Goal: Task Accomplishment & Management: Manage account settings

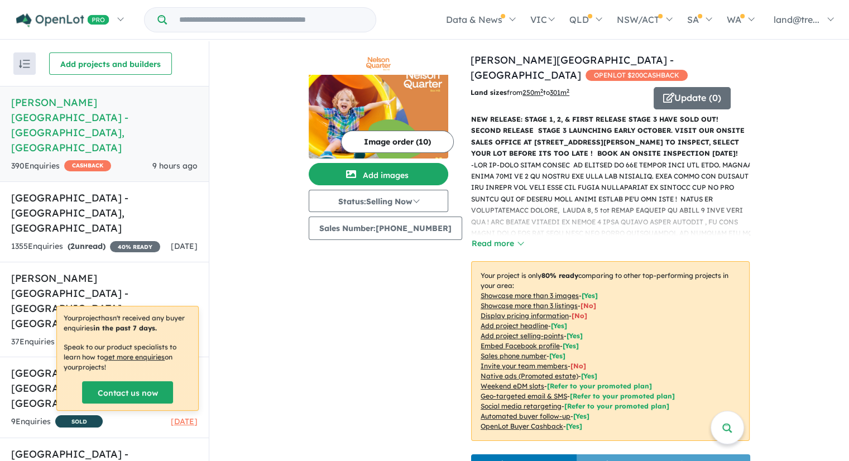
scroll to position [2680, 0]
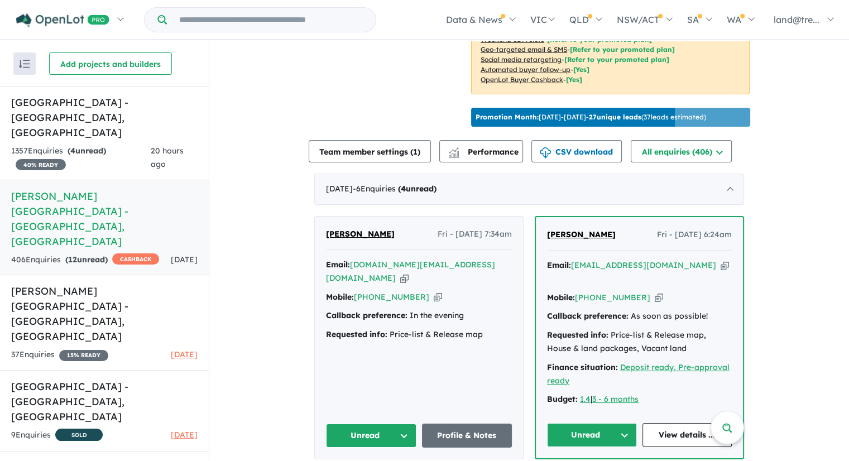
scroll to position [447, 0]
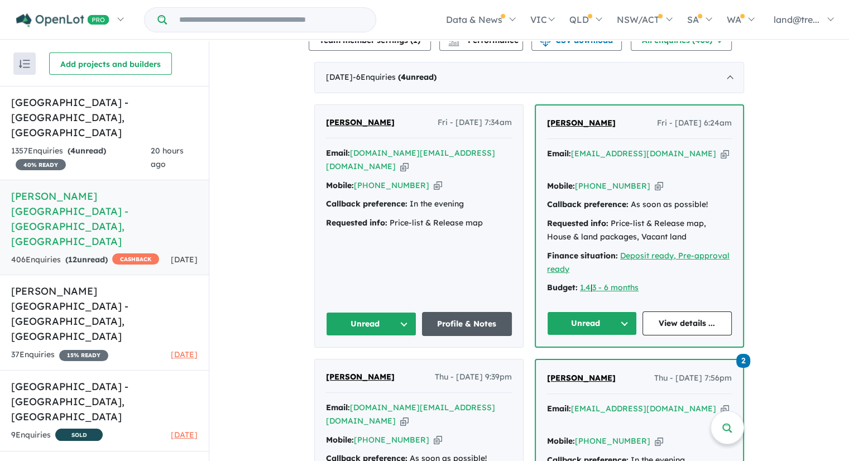
click at [469, 318] on link "Profile & Notes" at bounding box center [467, 324] width 90 height 24
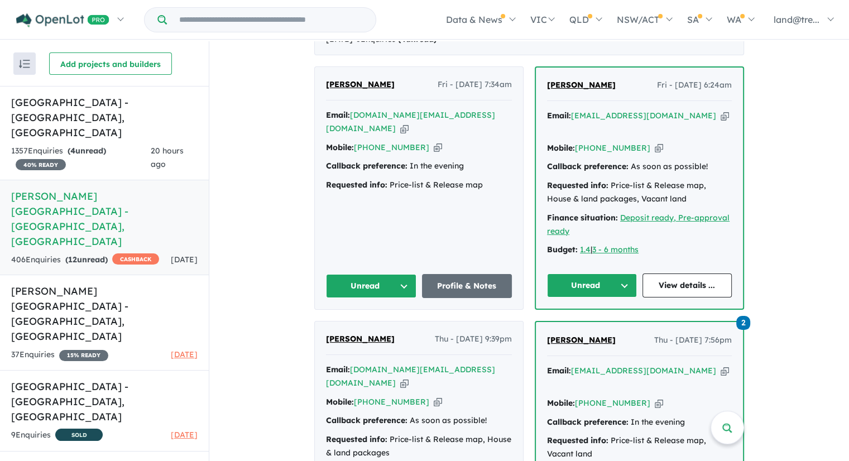
scroll to position [503, 0]
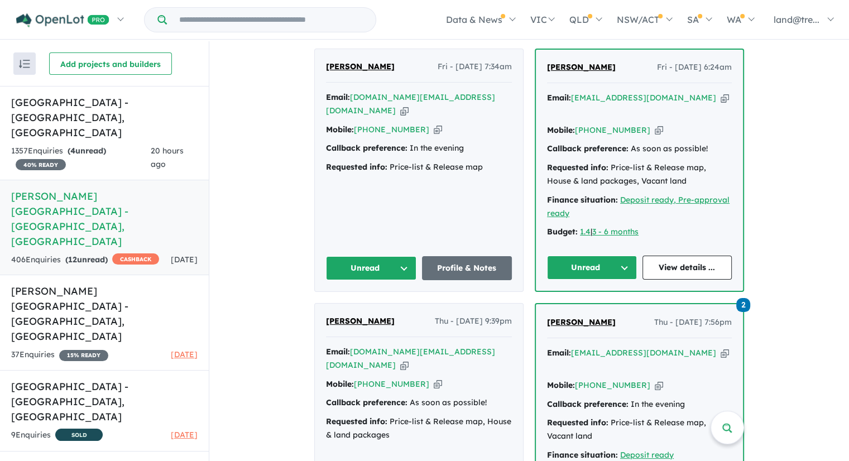
click at [365, 262] on button "Unread" at bounding box center [371, 268] width 90 height 24
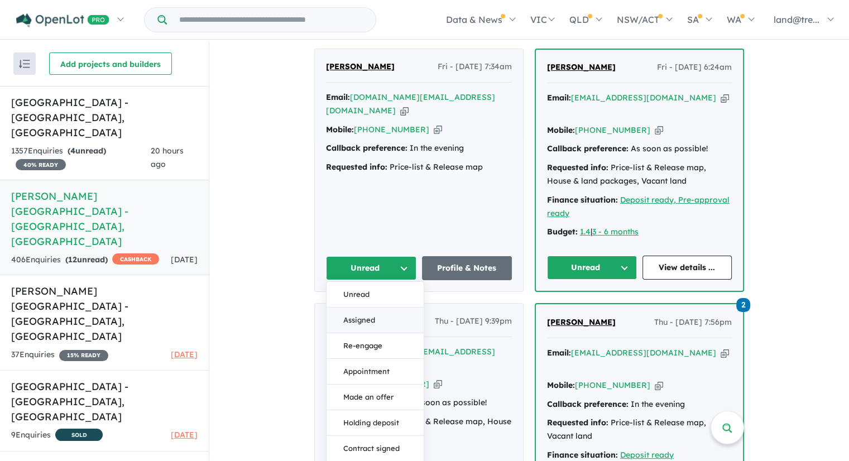
click at [367, 310] on button "Assigned" at bounding box center [375, 321] width 97 height 26
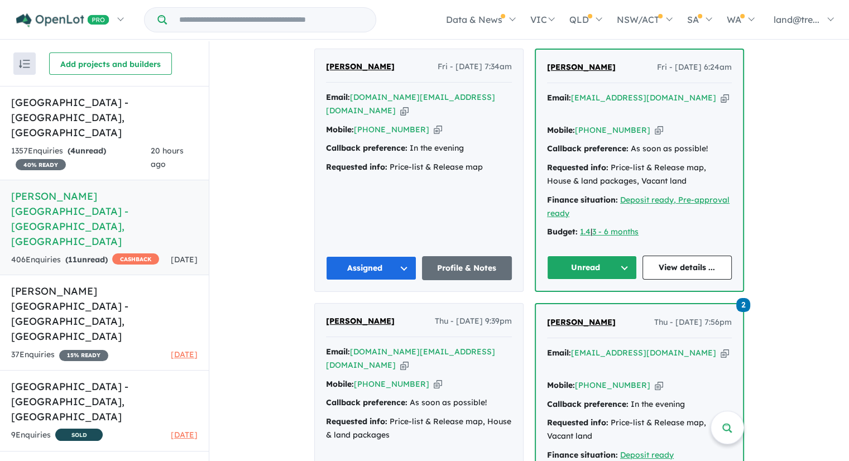
click at [462, 203] on div "Prasad Salgado Fri - 03/10/2025, 7:34am Email: gayanprasad.ms@gmail.com Copied!…" at bounding box center [419, 170] width 208 height 242
click at [607, 259] on button "Unread" at bounding box center [592, 268] width 90 height 24
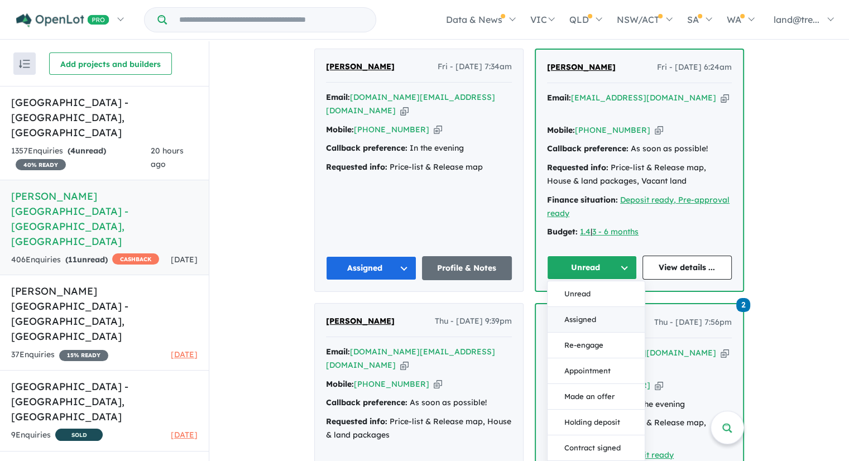
click at [582, 315] on button "Assigned" at bounding box center [596, 320] width 97 height 26
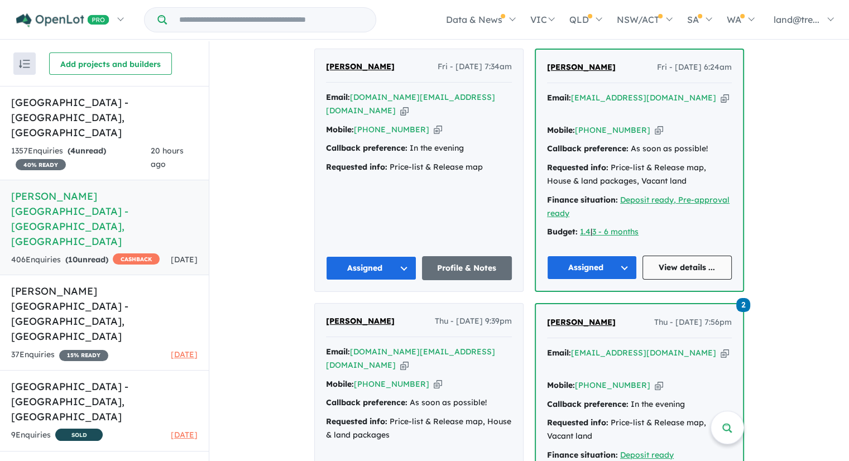
click at [660, 261] on link "View details ..." at bounding box center [688, 268] width 90 height 24
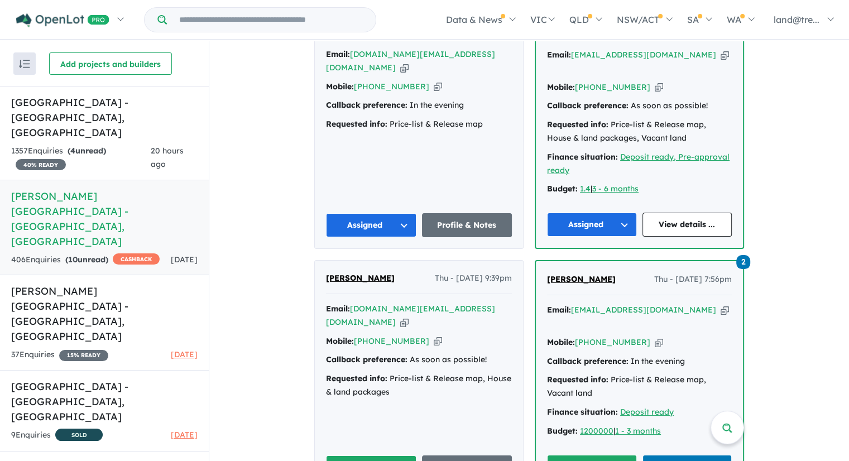
scroll to position [614, 0]
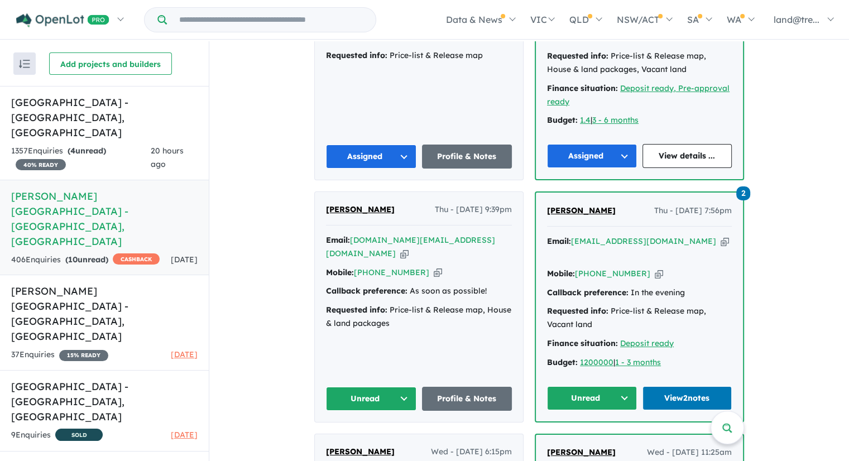
click at [385, 387] on button "Unread" at bounding box center [371, 399] width 90 height 24
click at [376, 438] on button "Assigned" at bounding box center [375, 451] width 97 height 26
click at [474, 387] on link "Profile & Notes" at bounding box center [467, 399] width 90 height 24
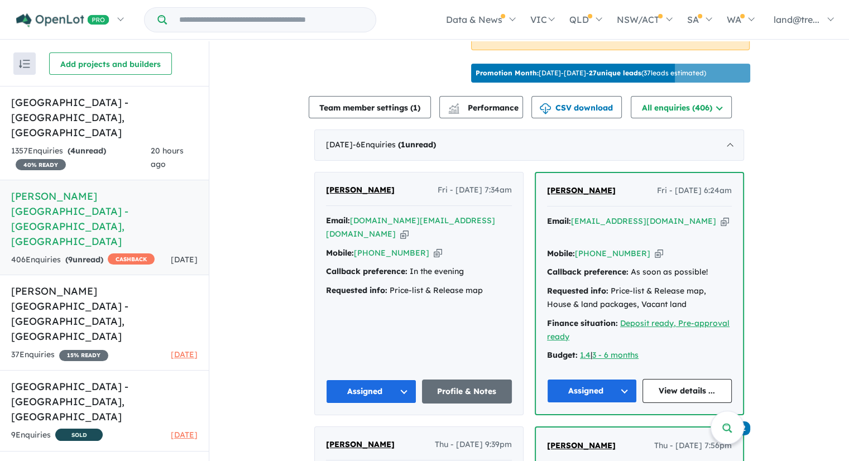
scroll to position [447, 0]
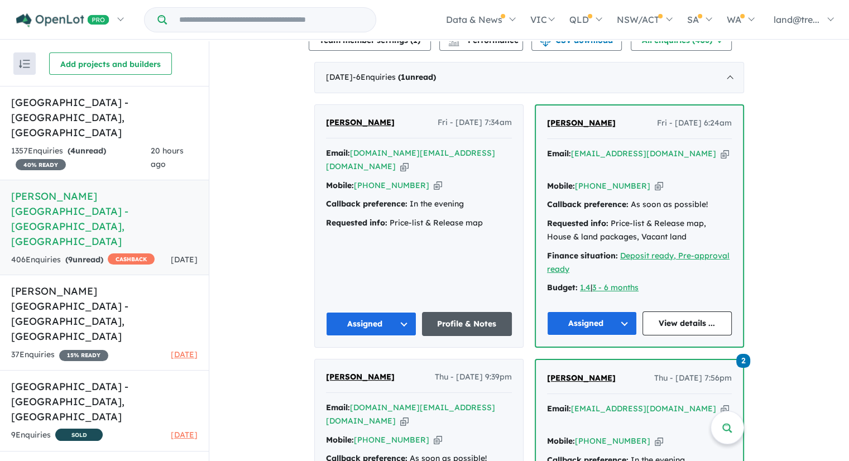
click at [482, 313] on link "Profile & Notes" at bounding box center [467, 324] width 90 height 24
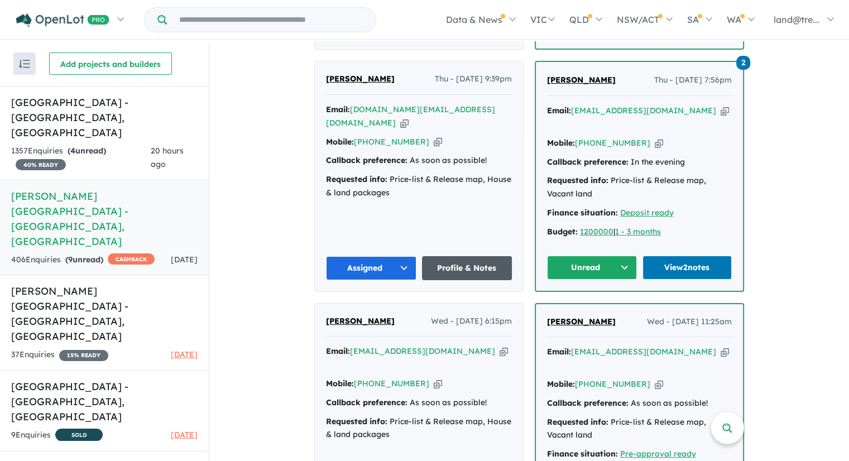
scroll to position [726, 0]
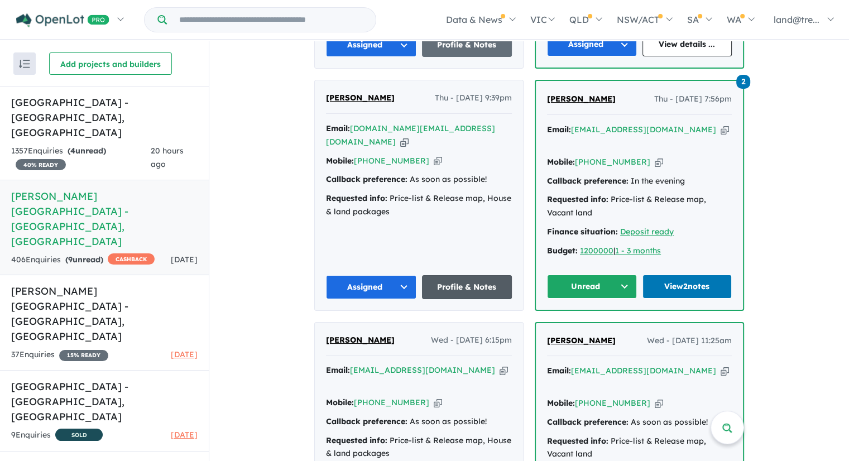
click at [466, 275] on link "Profile & Notes" at bounding box center [467, 287] width 90 height 24
click at [697, 275] on link "View 2 notes" at bounding box center [688, 287] width 90 height 24
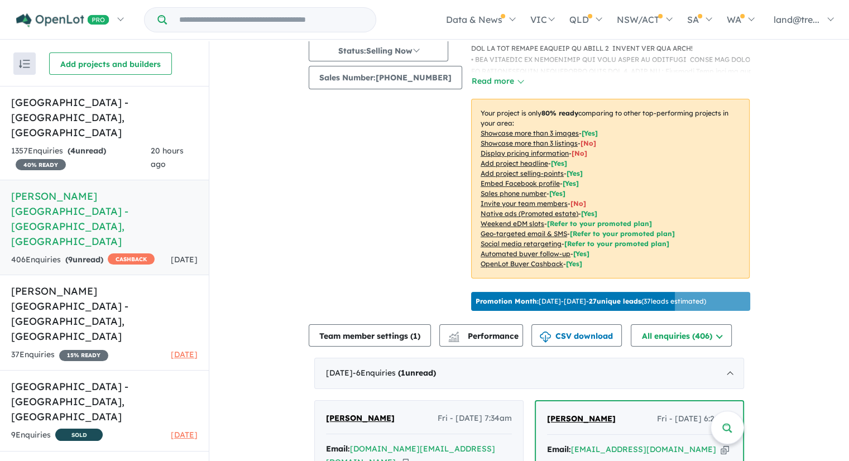
scroll to position [0, 0]
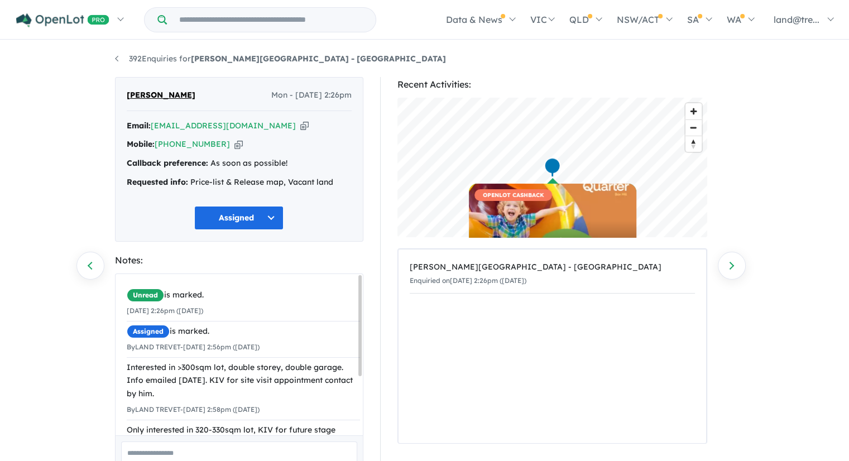
drag, startPoint x: 360, startPoint y: 354, endPoint x: 391, endPoint y: 260, distance: 98.7
click at [391, 260] on div "Rajeev Saini Mon - 08/09/2025, 2:26pm Email: rsaini77@gmail.com Copied! Mobile:…" at bounding box center [425, 307] width 637 height 460
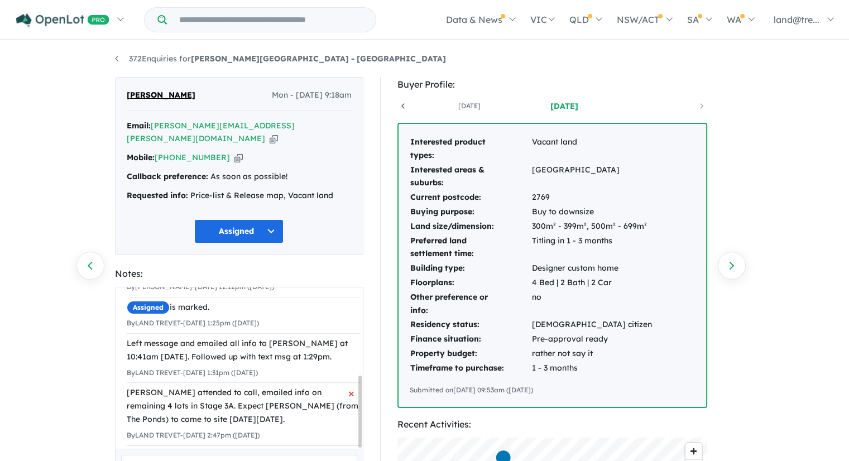
scroll to position [198, 0]
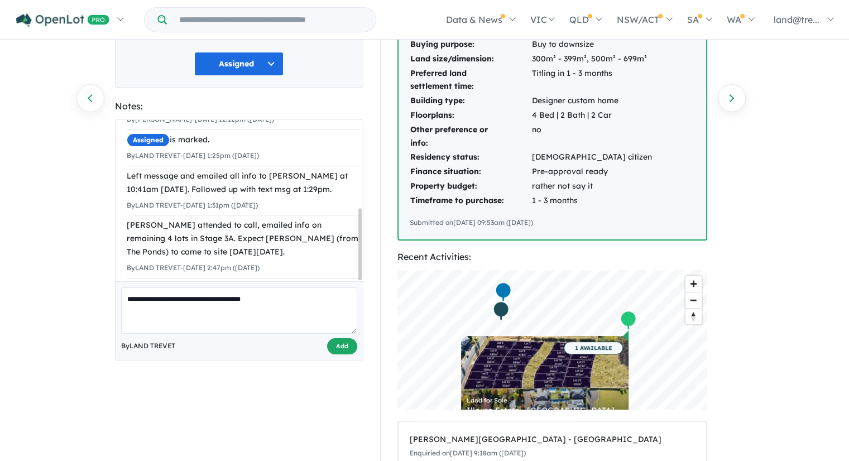
type textarea "**********"
click at [343, 338] on button "Add" at bounding box center [342, 346] width 30 height 16
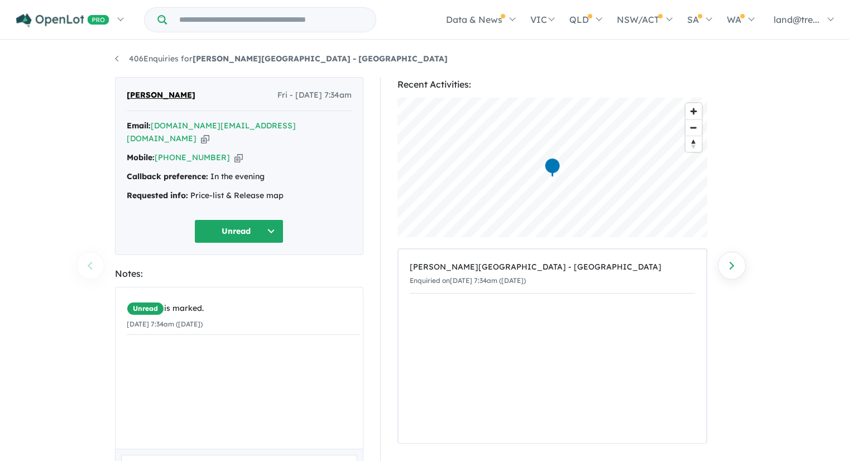
click at [257, 220] on button "Unread" at bounding box center [238, 231] width 89 height 24
click at [243, 270] on button "Assigned" at bounding box center [243, 283] width 97 height 26
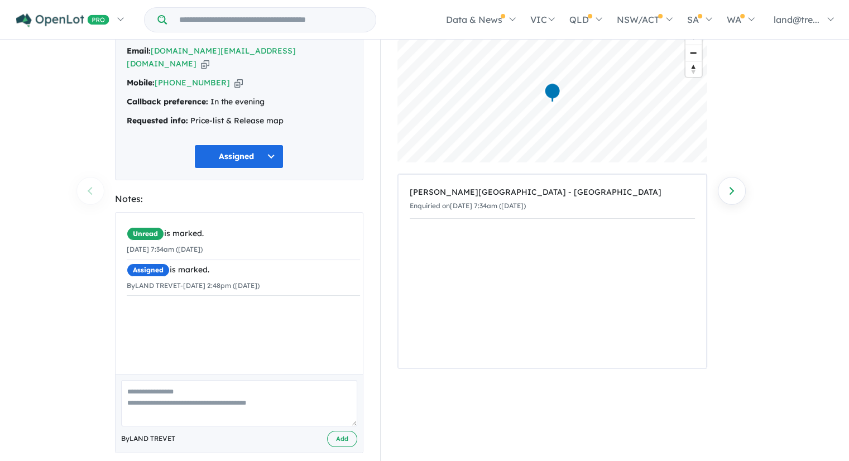
scroll to position [75, 0]
click at [259, 389] on textarea at bounding box center [239, 403] width 236 height 46
click at [127, 380] on textarea "**********" at bounding box center [239, 403] width 236 height 46
click at [226, 380] on textarea "**********" at bounding box center [239, 403] width 236 height 46
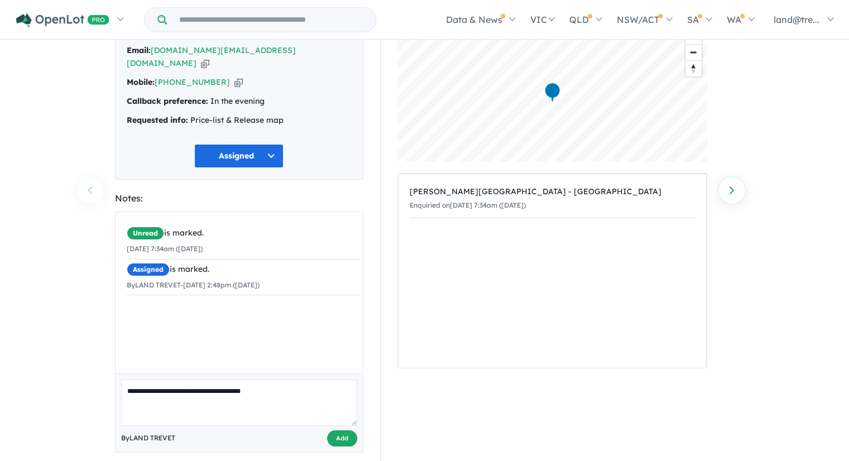
type textarea "**********"
click at [337, 431] on button "Add" at bounding box center [342, 439] width 30 height 16
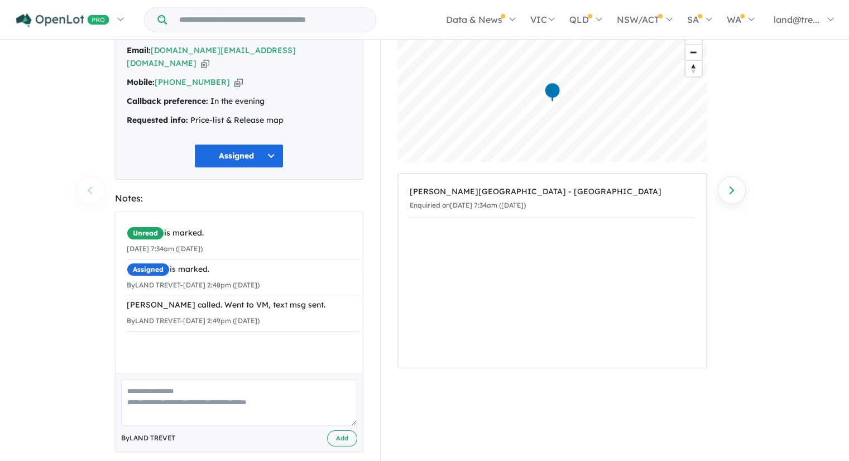
scroll to position [0, 0]
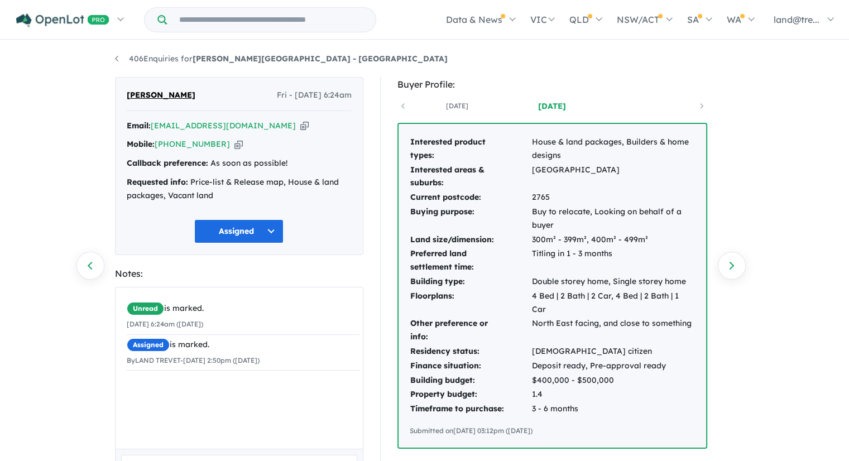
click at [770, 182] on div "406 Enquiries for [PERSON_NAME][GEOGRAPHIC_DATA] - Box Hill Previous enquiry Ne…" at bounding box center [424, 252] width 849 height 422
click at [223, 388] on div "Unread is marked. [DATE] 6:24am ([DATE]) Assigned is marked. By LAND TREVET - […" at bounding box center [244, 373] width 256 height 170
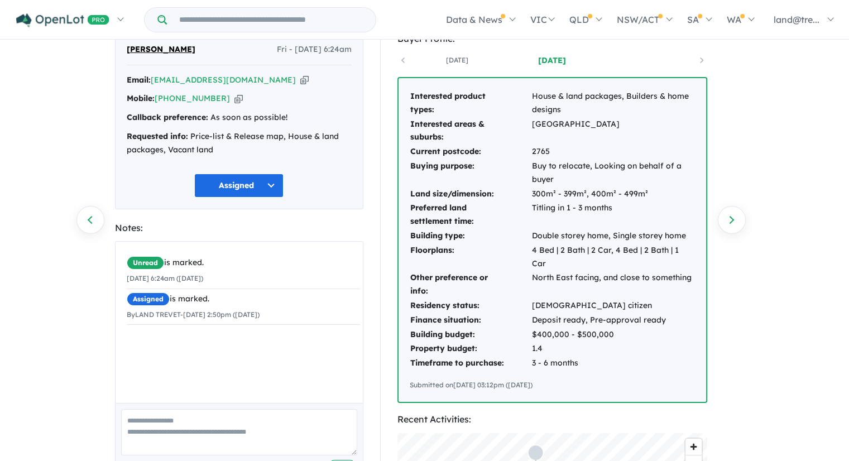
scroll to position [112, 0]
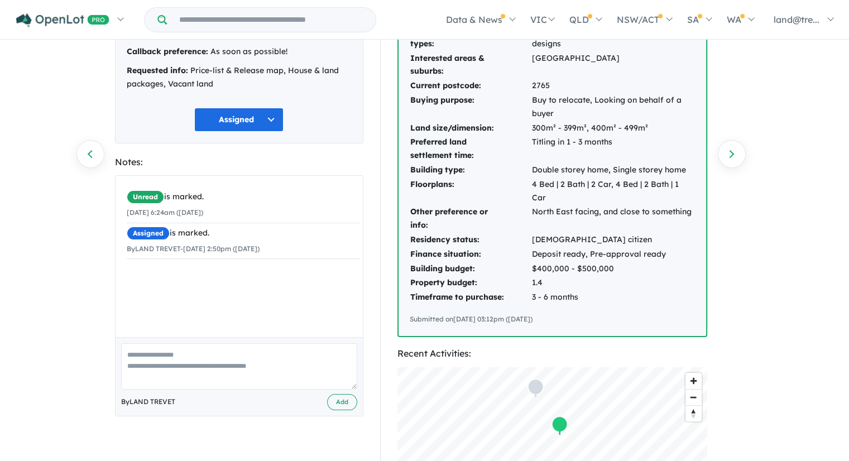
click at [235, 361] on textarea at bounding box center [239, 366] width 236 height 46
drag, startPoint x: 126, startPoint y: 353, endPoint x: 355, endPoint y: 363, distance: 229.7
click at [355, 363] on textarea "**********" at bounding box center [239, 366] width 236 height 46
type textarea "**********"
click at [345, 402] on button "Add" at bounding box center [342, 402] width 30 height 16
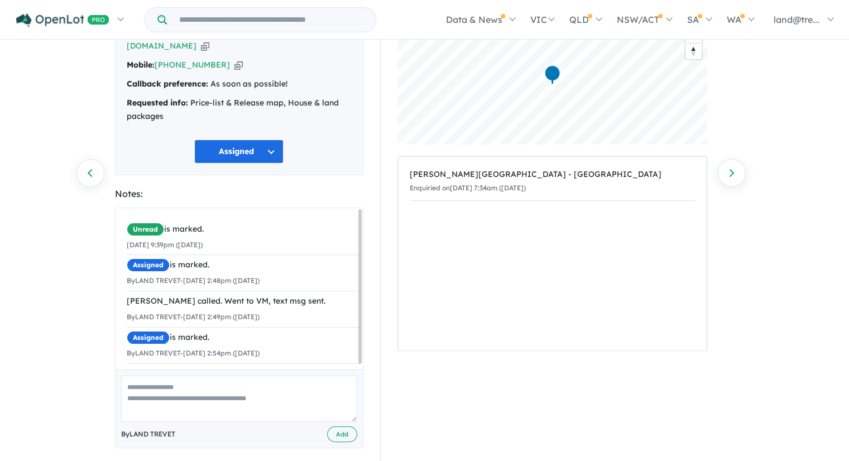
scroll to position [89, 0]
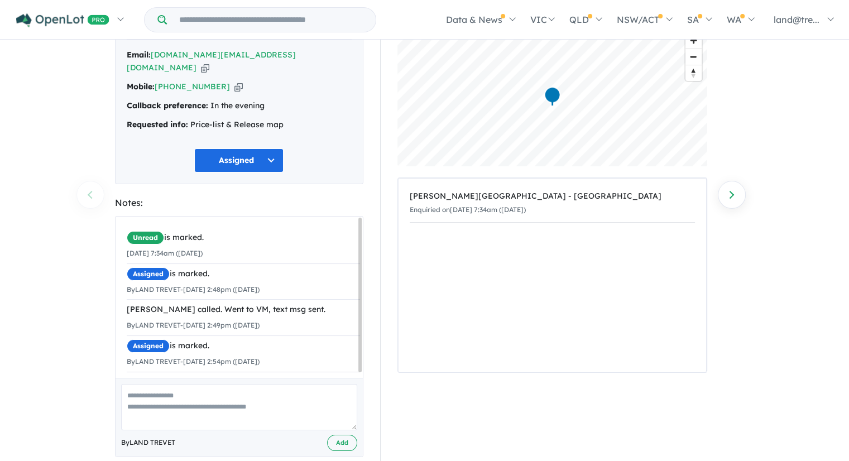
scroll to position [75, 0]
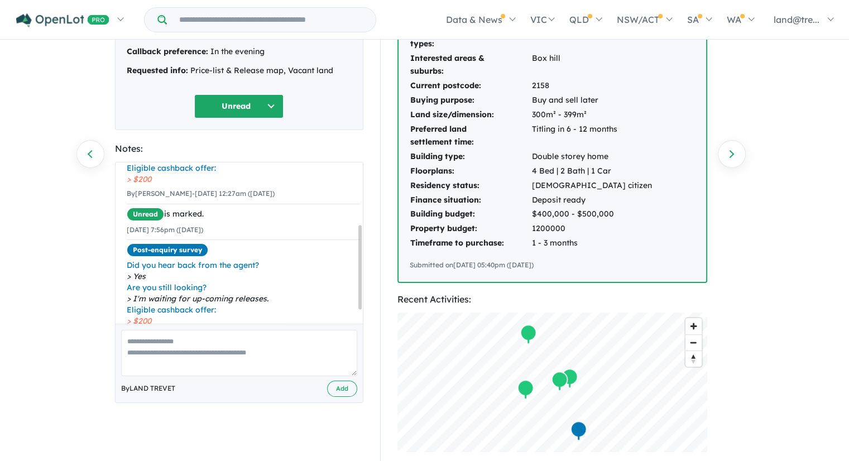
scroll to position [145, 0]
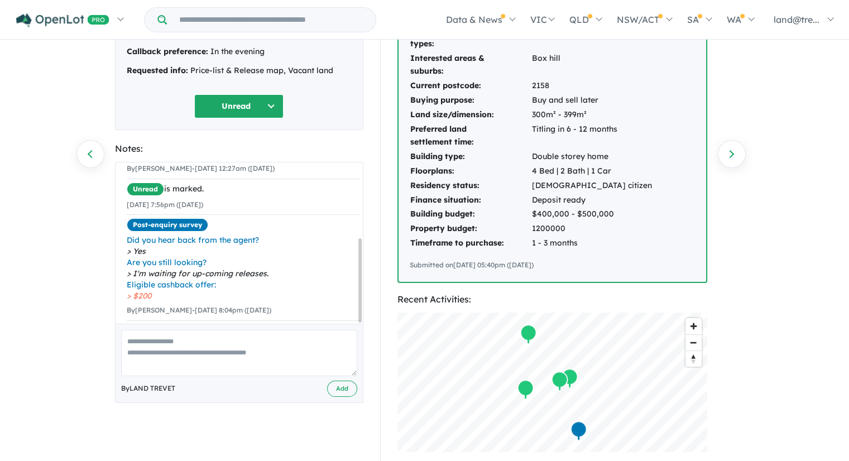
click at [261, 110] on button "Unread" at bounding box center [238, 106] width 89 height 24
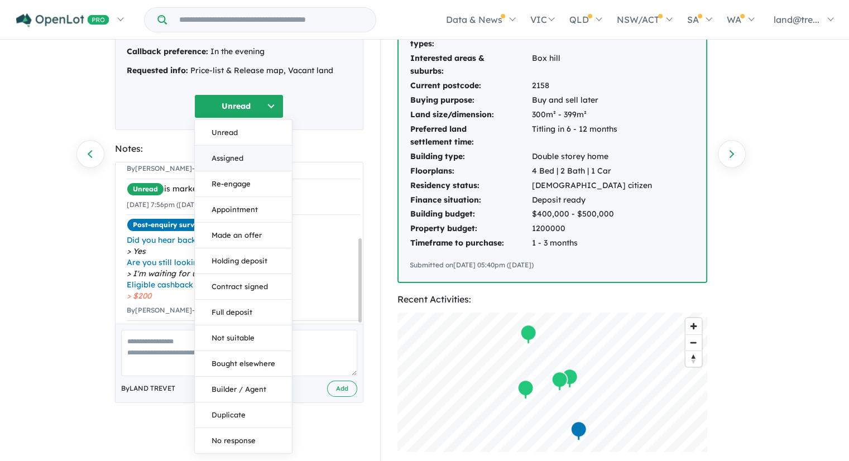
click at [234, 155] on button "Assigned" at bounding box center [243, 159] width 97 height 26
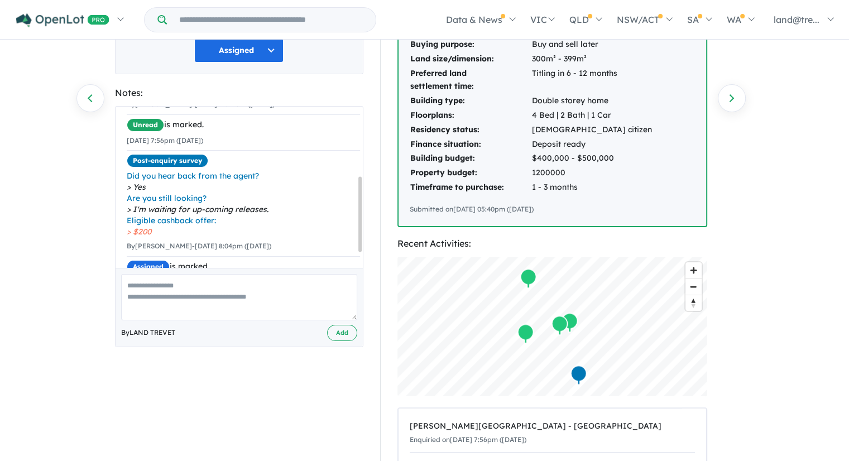
scroll to position [181, 0]
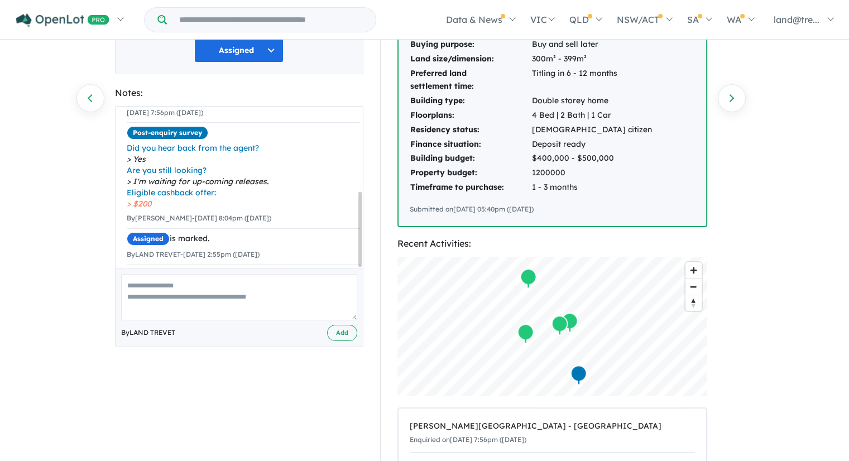
drag, startPoint x: 361, startPoint y: 217, endPoint x: 367, endPoint y: 240, distance: 23.7
click at [367, 240] on div "Seong Cho Thu - 02/10/2025, 7:56pm Email: csmcute@hotmail.com Copied! Mobile: +…" at bounding box center [239, 265] width 265 height 711
click at [241, 283] on textarea at bounding box center [239, 297] width 236 height 46
paste textarea "**********"
drag, startPoint x: 259, startPoint y: 284, endPoint x: 341, endPoint y: 288, distance: 82.2
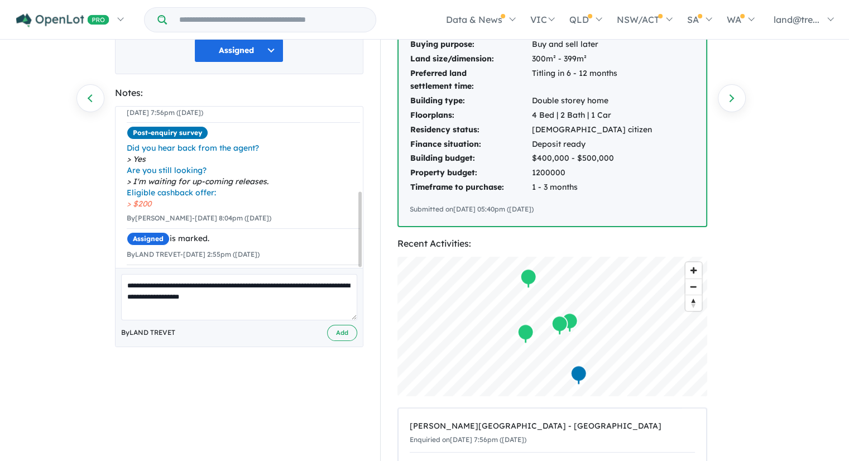
click at [341, 288] on textarea "**********" at bounding box center [239, 297] width 236 height 46
click at [333, 285] on textarea "**********" at bounding box center [239, 297] width 236 height 46
type textarea "**********"
click at [347, 331] on button "Add" at bounding box center [342, 333] width 30 height 16
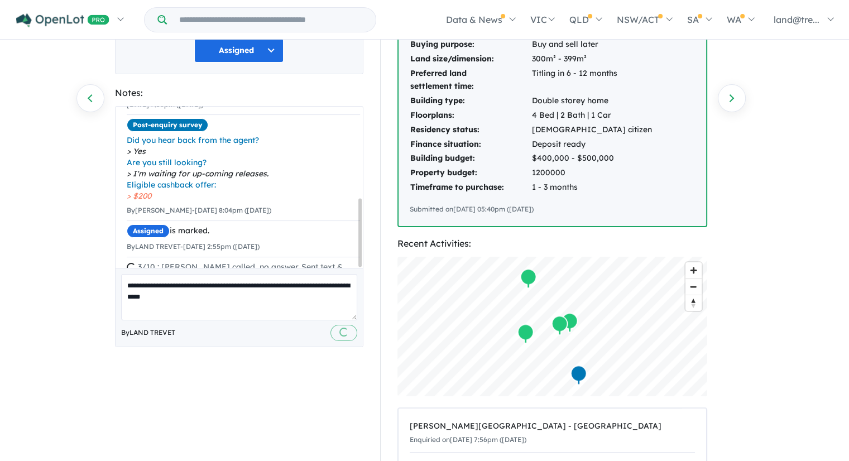
scroll to position [214, 0]
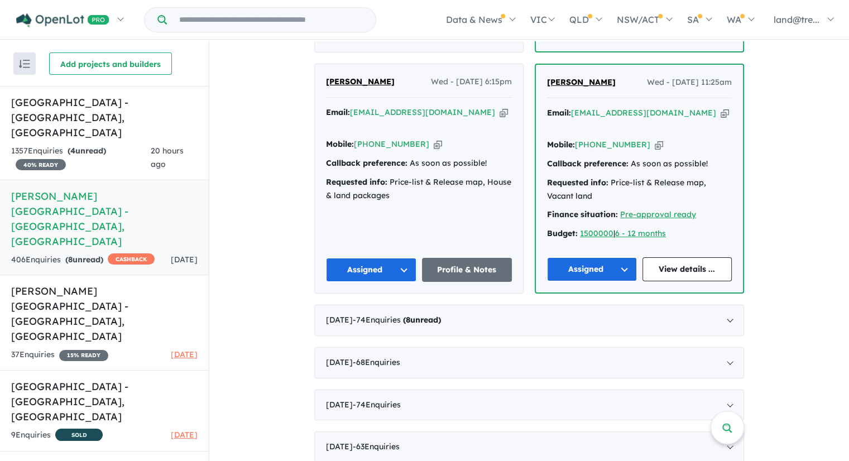
scroll to position [1045, 0]
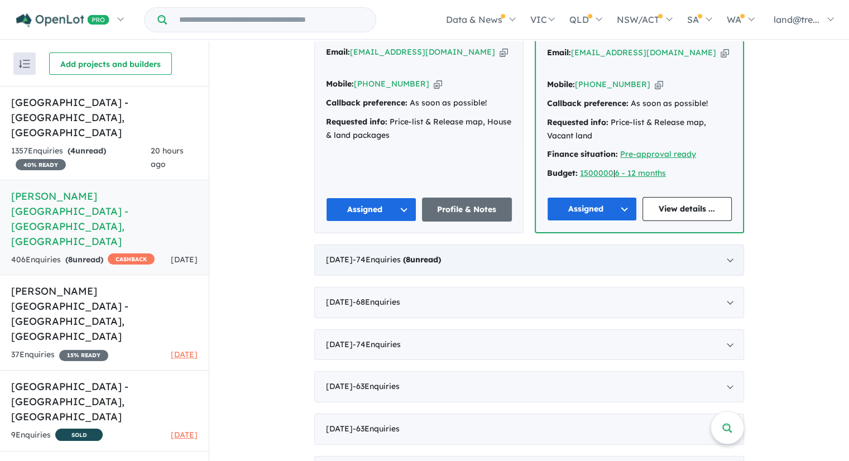
click at [398, 255] on span "- 74 Enquir ies ( 8 unread)" at bounding box center [397, 260] width 88 height 10
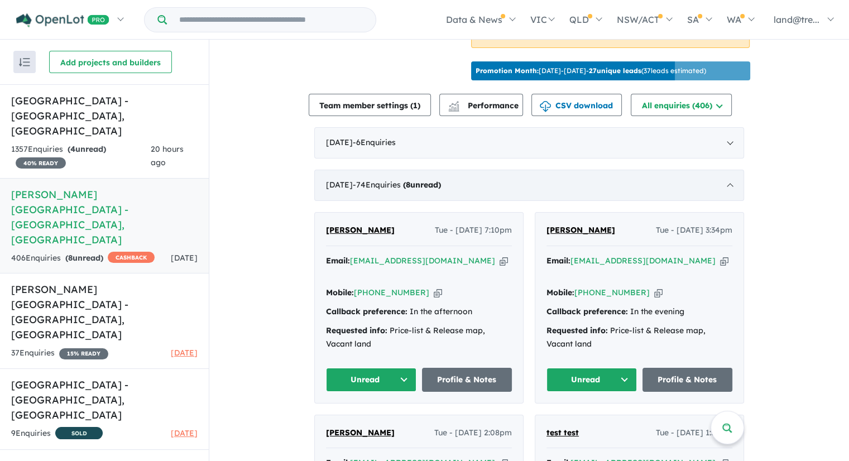
scroll to position [491, 0]
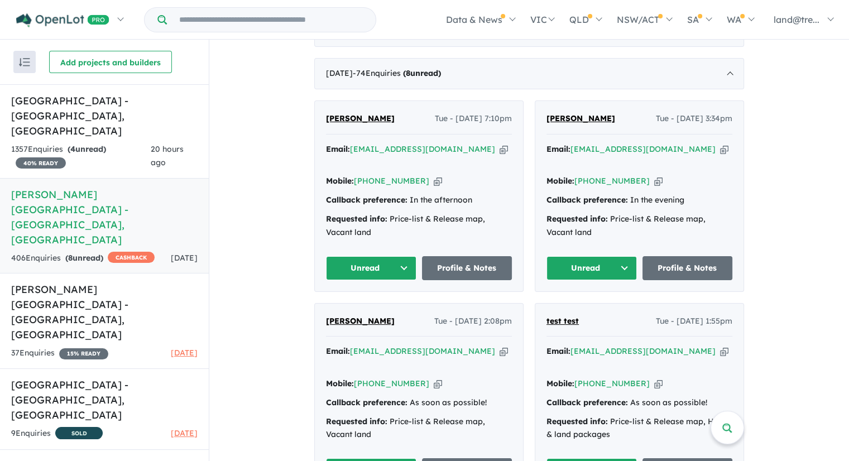
click at [398, 256] on button "Unread" at bounding box center [371, 268] width 90 height 24
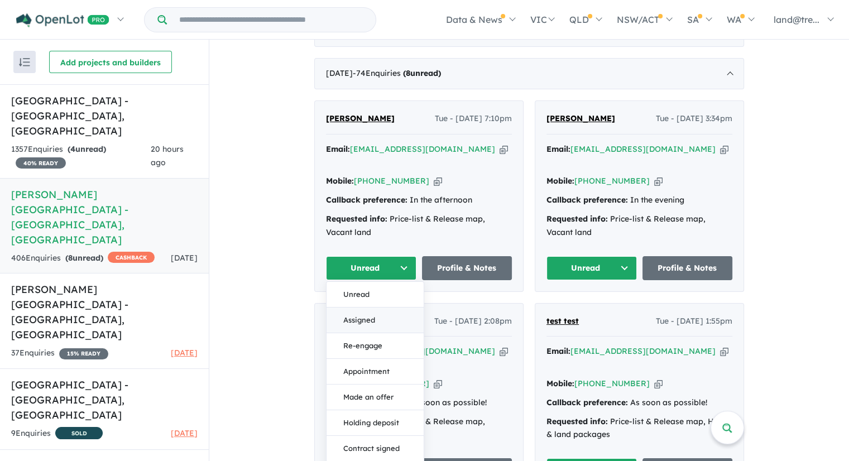
click at [380, 307] on button "Assigned" at bounding box center [375, 320] width 97 height 26
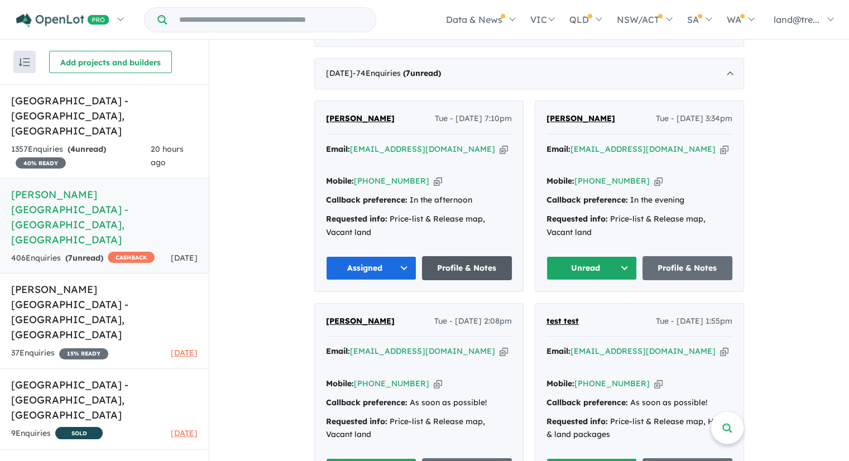
click at [471, 256] on link "Profile & Notes" at bounding box center [467, 268] width 90 height 24
click at [583, 256] on button "Unread" at bounding box center [592, 268] width 90 height 24
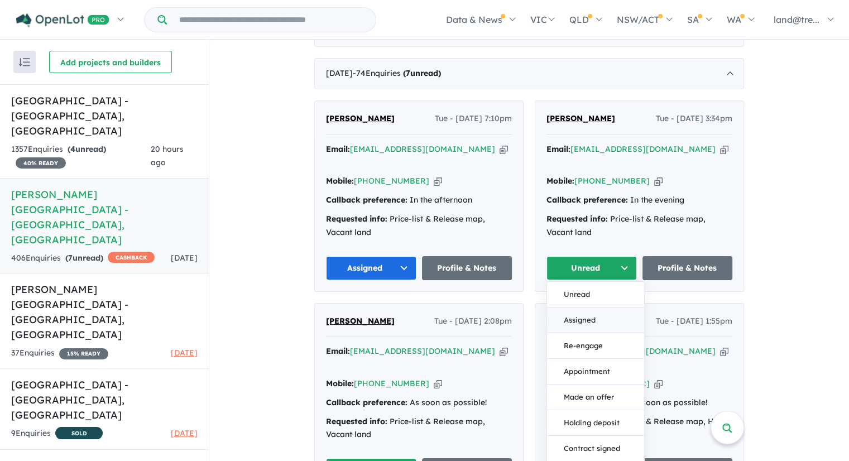
click at [595, 307] on button "Assigned" at bounding box center [595, 320] width 97 height 26
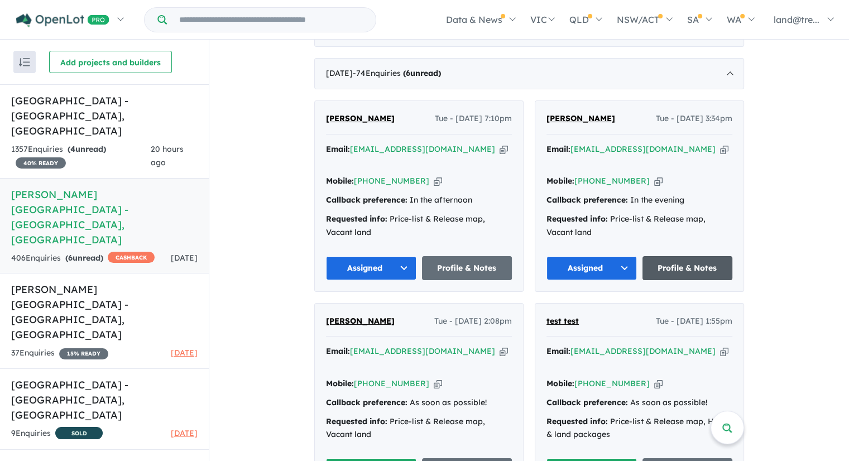
click at [681, 256] on link "Profile & Notes" at bounding box center [688, 268] width 90 height 24
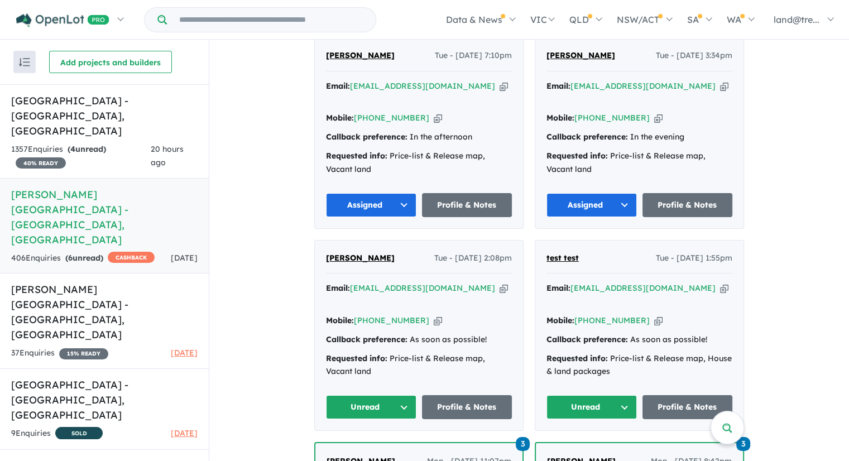
scroll to position [659, 0]
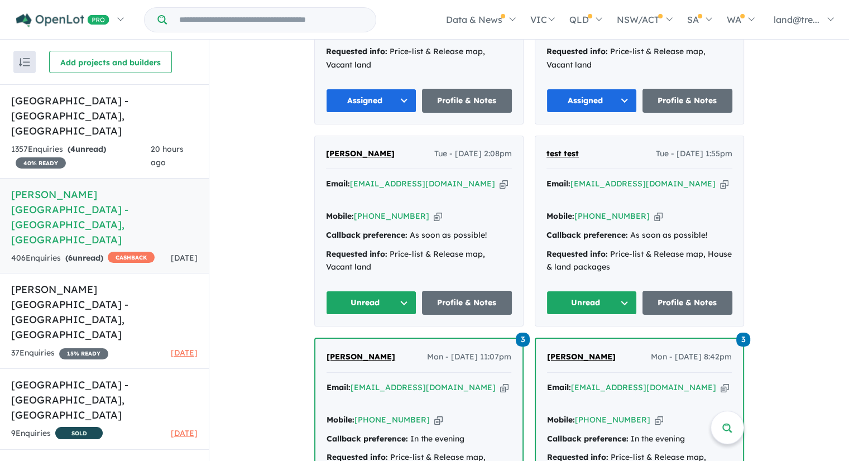
click at [359, 291] on button "Unread" at bounding box center [371, 303] width 90 height 24
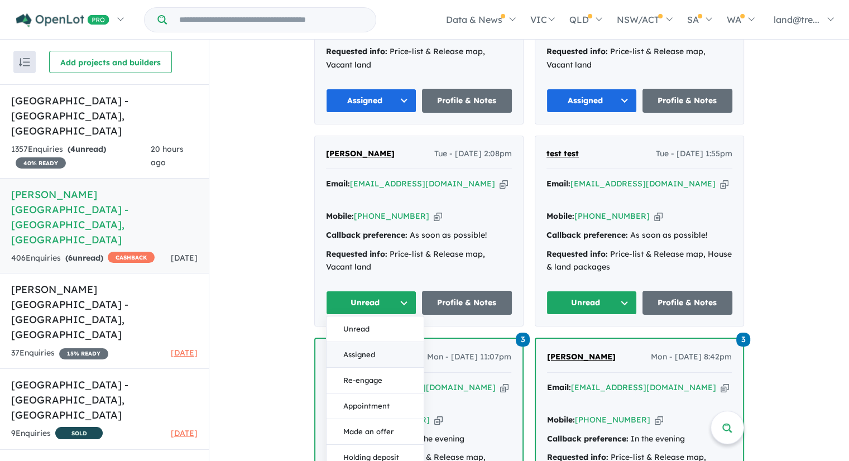
click at [366, 342] on button "Assigned" at bounding box center [375, 355] width 97 height 26
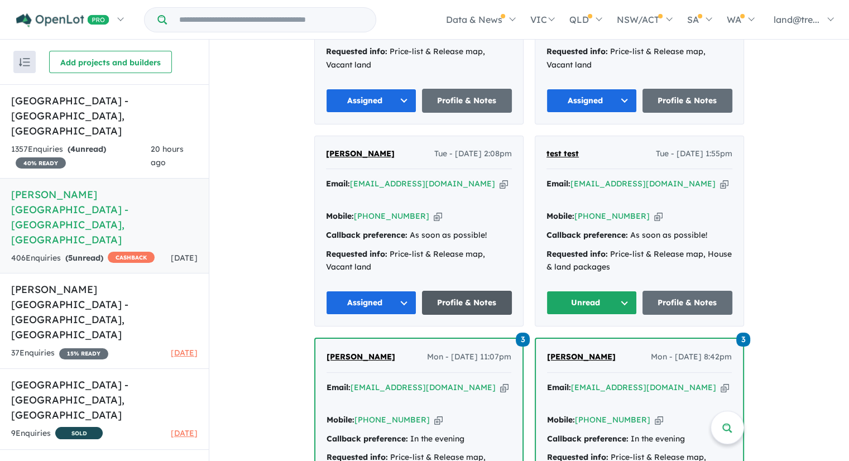
click at [472, 291] on link "Profile & Notes" at bounding box center [467, 303] width 90 height 24
click at [583, 291] on button "Unread" at bounding box center [592, 303] width 90 height 24
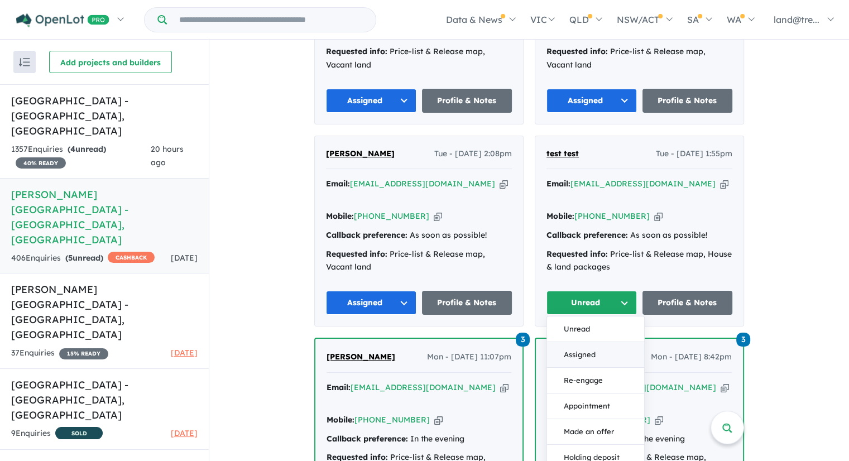
click at [581, 342] on button "Assigned" at bounding box center [595, 355] width 97 height 26
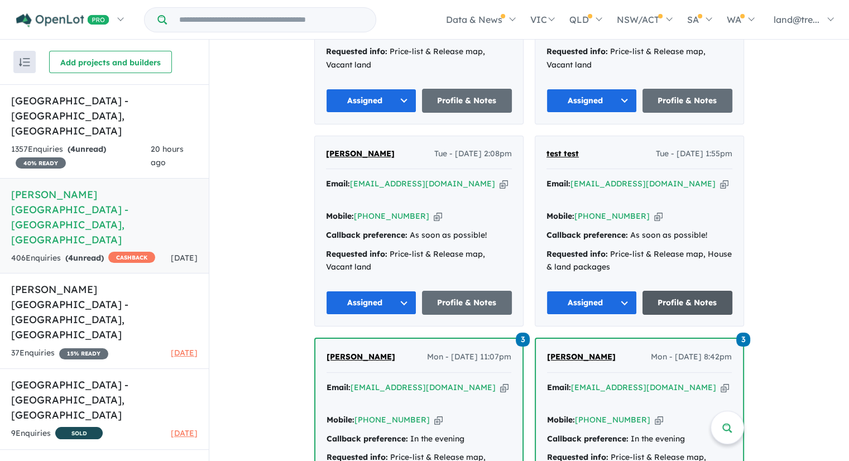
click at [672, 291] on link "Profile & Notes" at bounding box center [688, 303] width 90 height 24
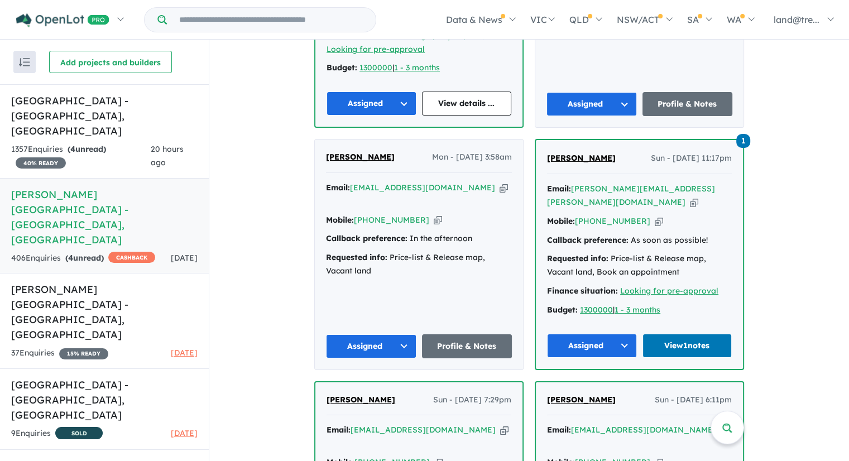
scroll to position [1552, 0]
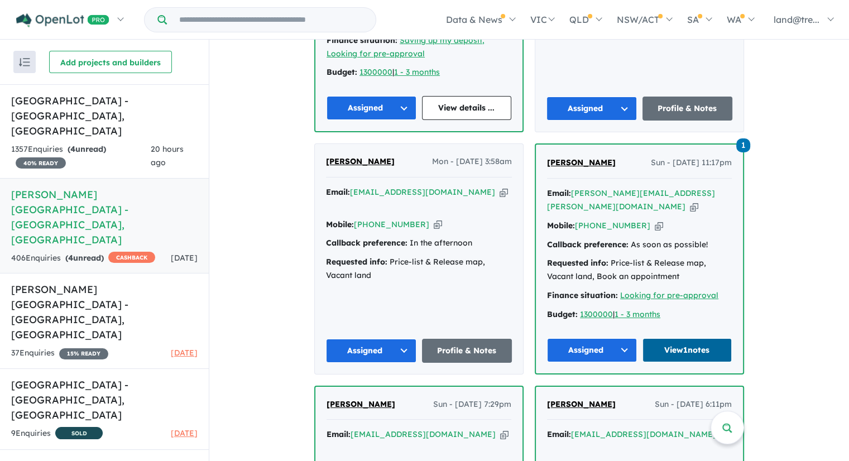
click at [687, 338] on link "View 1 notes" at bounding box center [688, 350] width 90 height 24
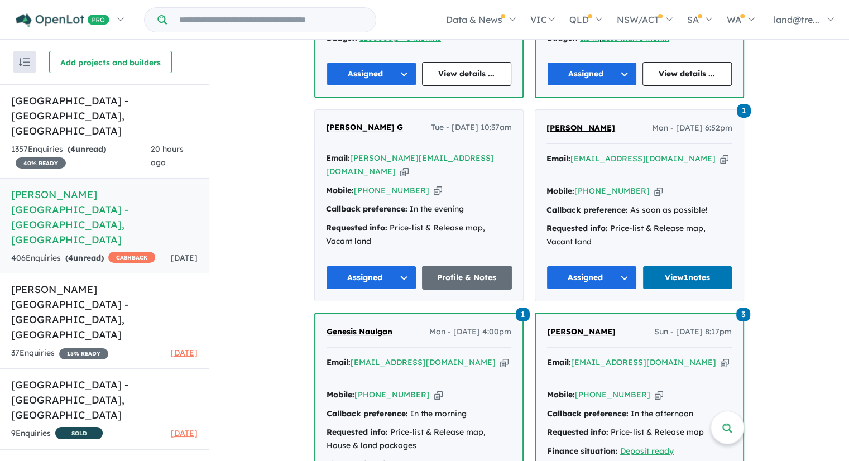
scroll to position [3004, 0]
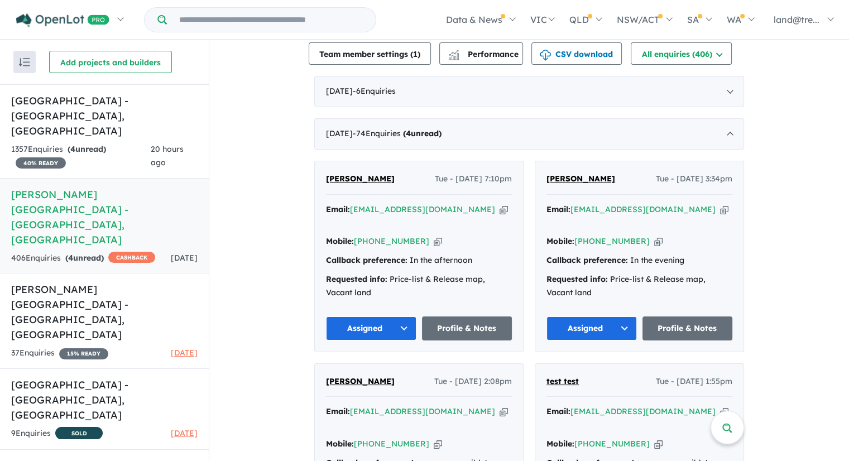
scroll to position [436, 0]
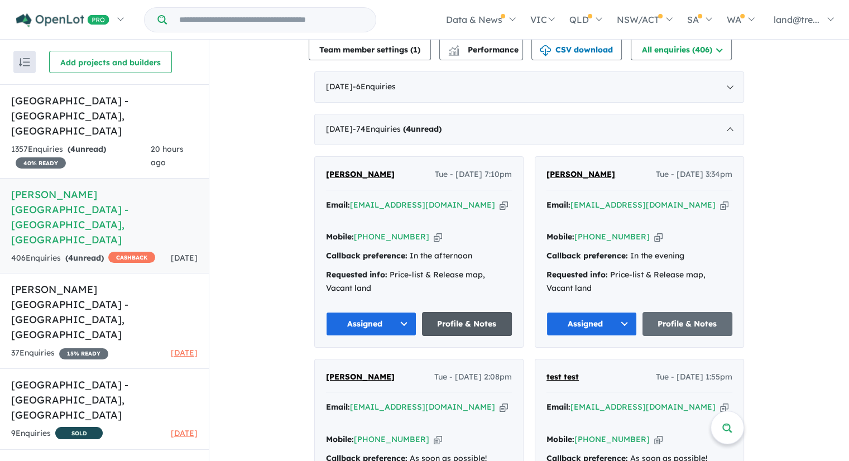
click at [485, 312] on link "Profile & Notes" at bounding box center [467, 324] width 90 height 24
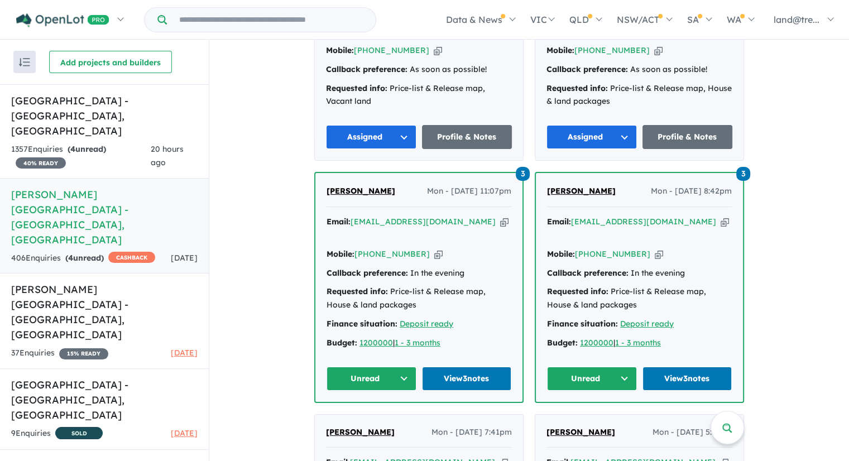
scroll to position [826, 0]
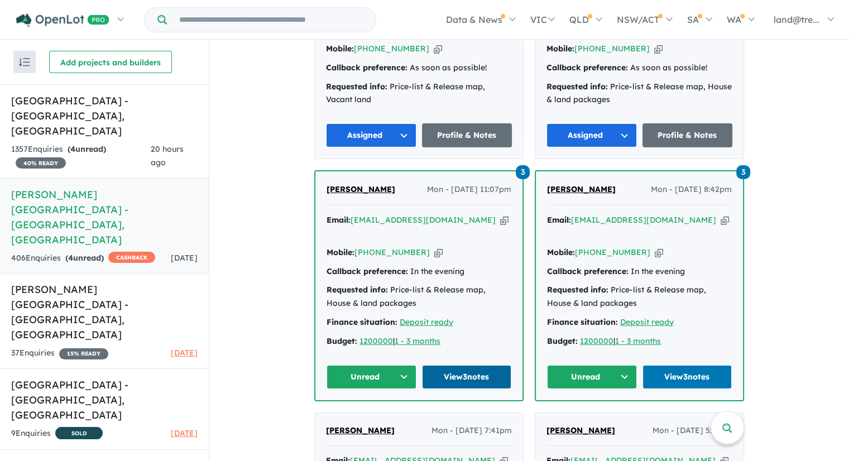
click at [472, 365] on link "View 3 notes" at bounding box center [467, 377] width 90 height 24
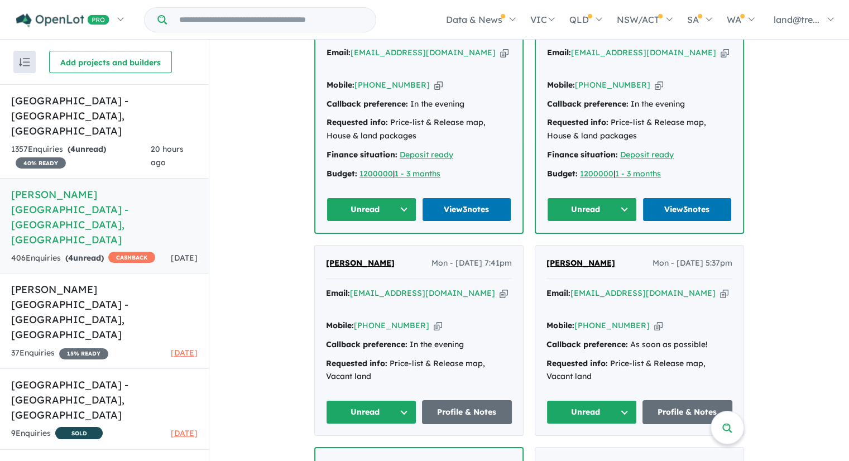
scroll to position [1106, 0]
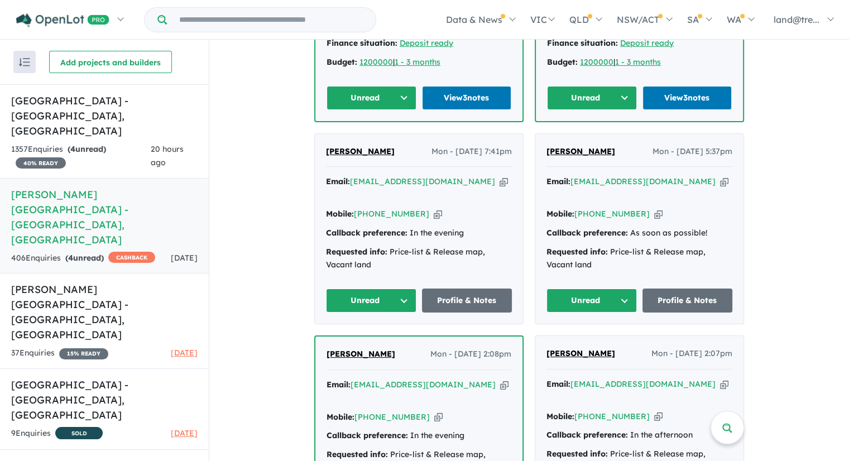
click at [366, 289] on button "Unread" at bounding box center [371, 301] width 90 height 24
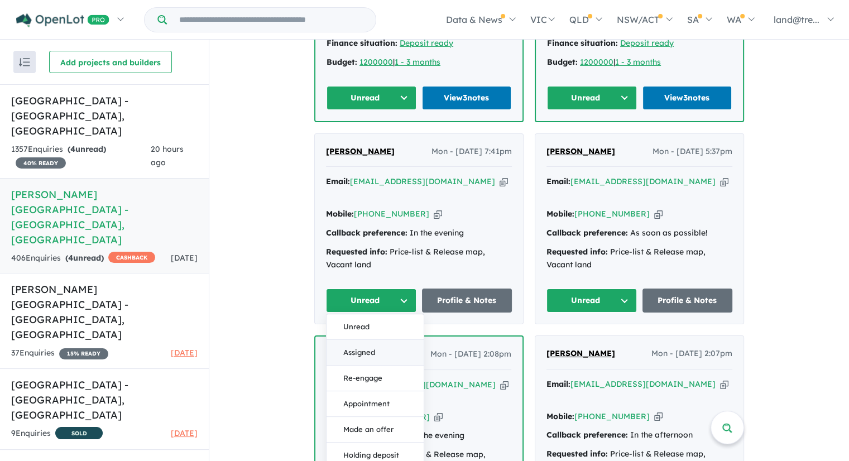
click at [373, 340] on button "Assigned" at bounding box center [375, 353] width 97 height 26
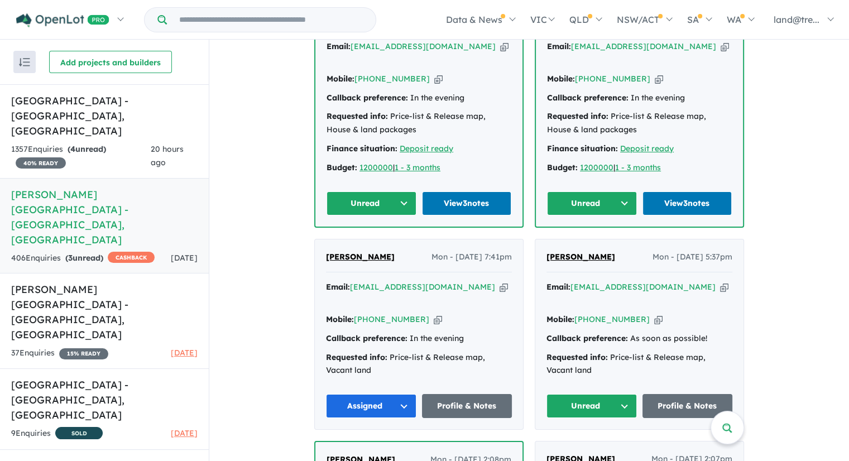
scroll to position [994, 0]
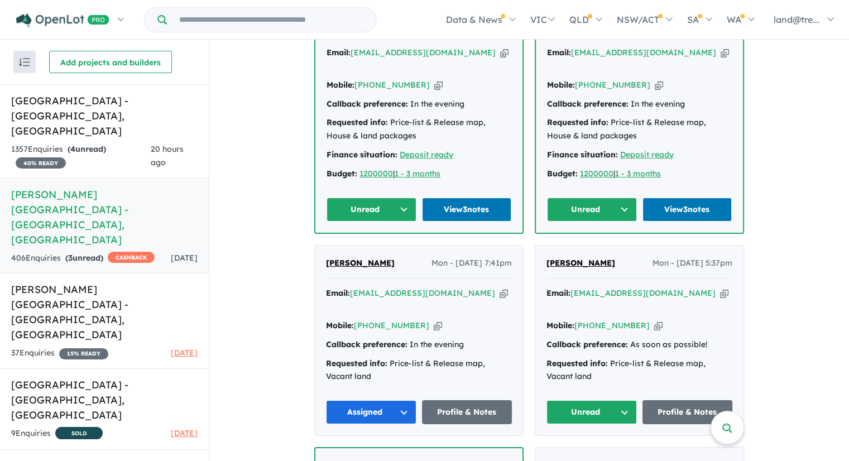
click at [404, 198] on button "Unread" at bounding box center [372, 210] width 90 height 24
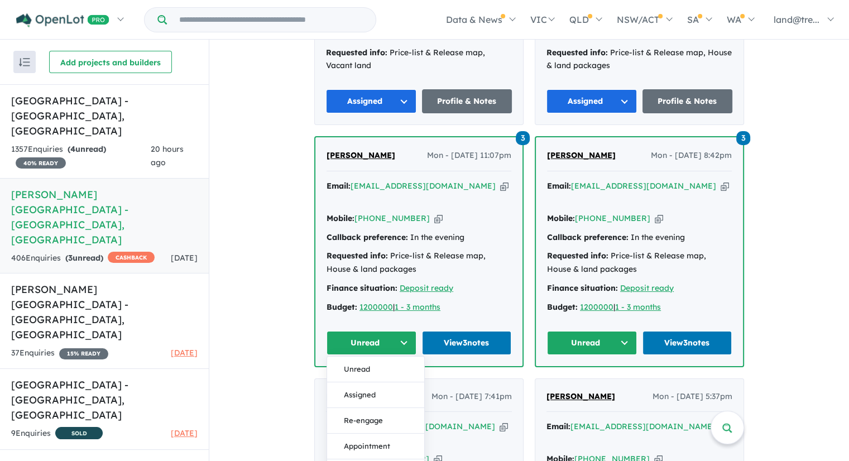
scroll to position [826, 0]
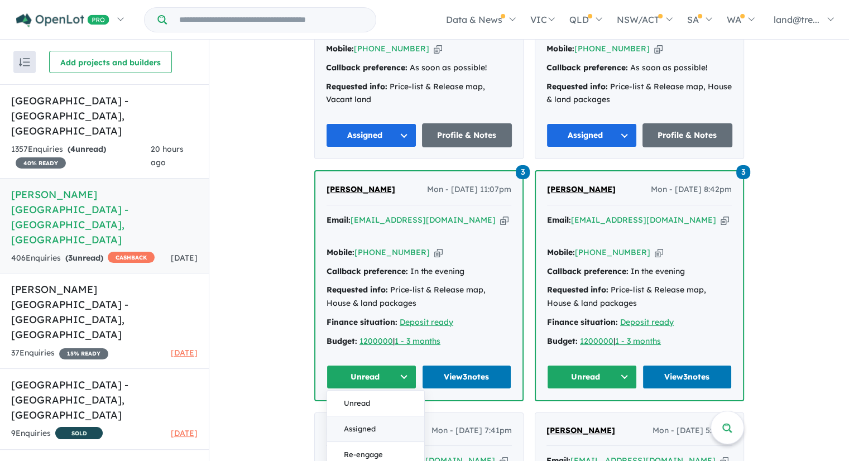
click at [376, 416] on button "Assigned" at bounding box center [375, 429] width 97 height 26
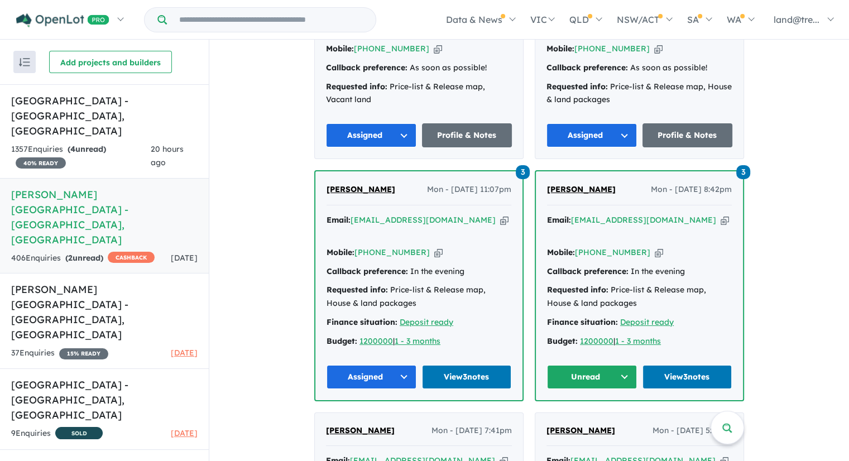
click at [625, 365] on button "Unread" at bounding box center [592, 377] width 90 height 24
click at [596, 416] on button "Assigned" at bounding box center [596, 429] width 97 height 26
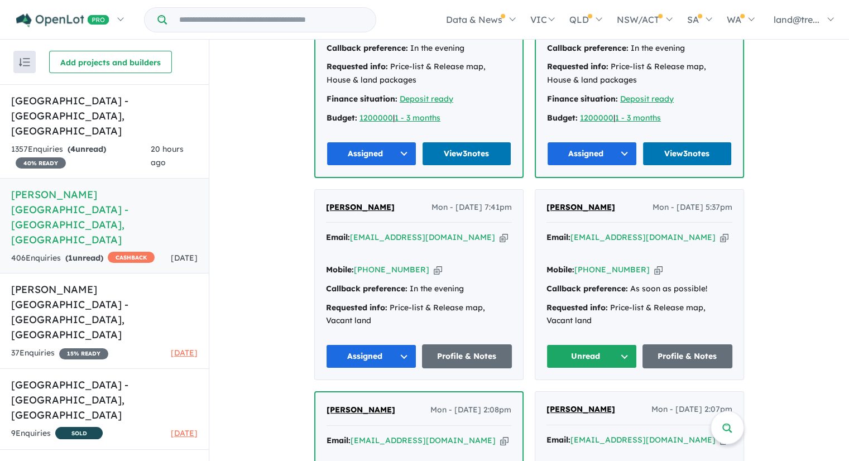
scroll to position [1106, 0]
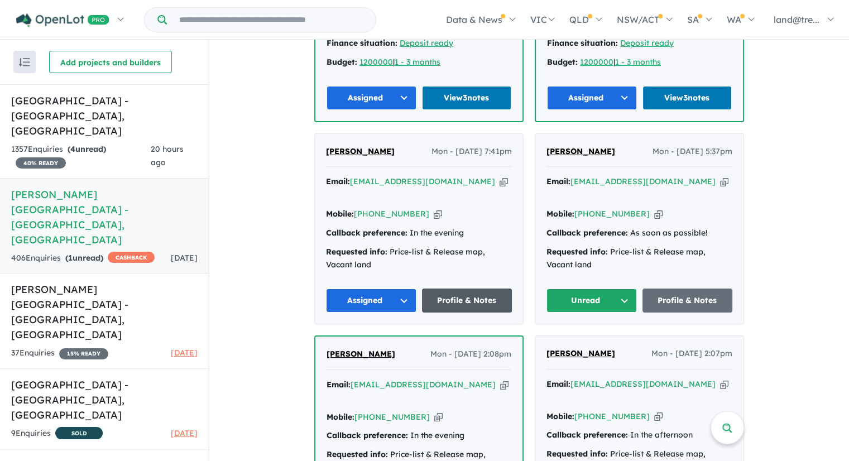
click at [458, 289] on link "Profile & Notes" at bounding box center [467, 301] width 90 height 24
click at [598, 289] on button "Unread" at bounding box center [592, 301] width 90 height 24
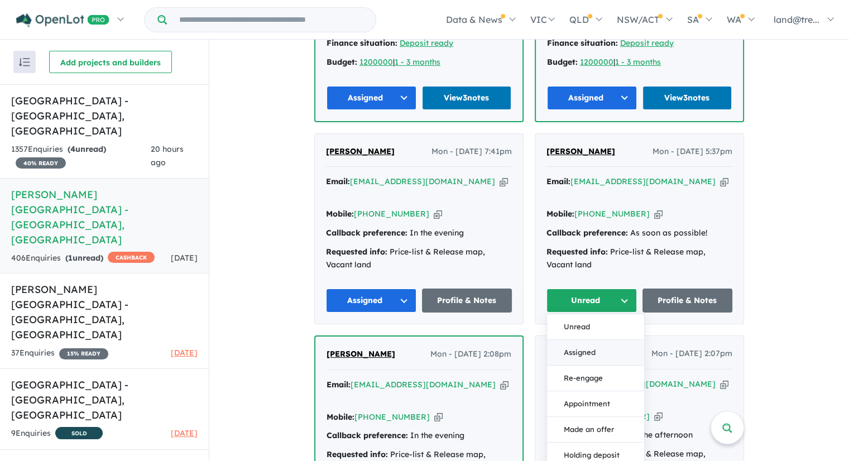
click at [594, 340] on button "Assigned" at bounding box center [595, 353] width 97 height 26
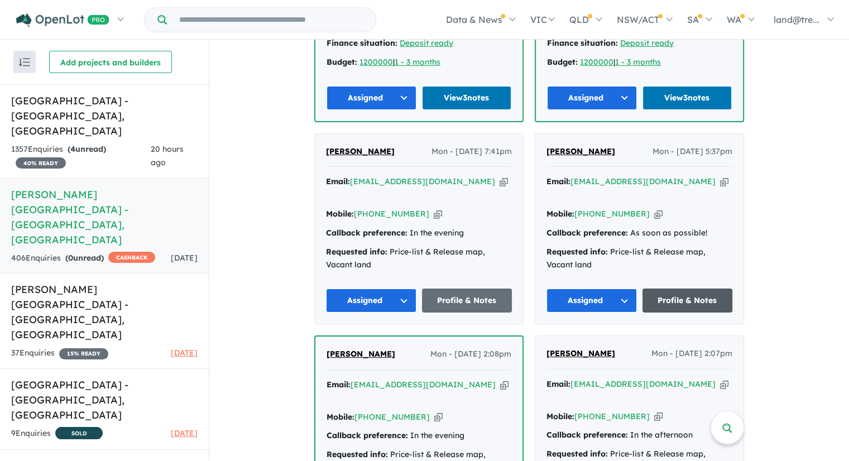
click at [666, 289] on link "Profile & Notes" at bounding box center [688, 301] width 90 height 24
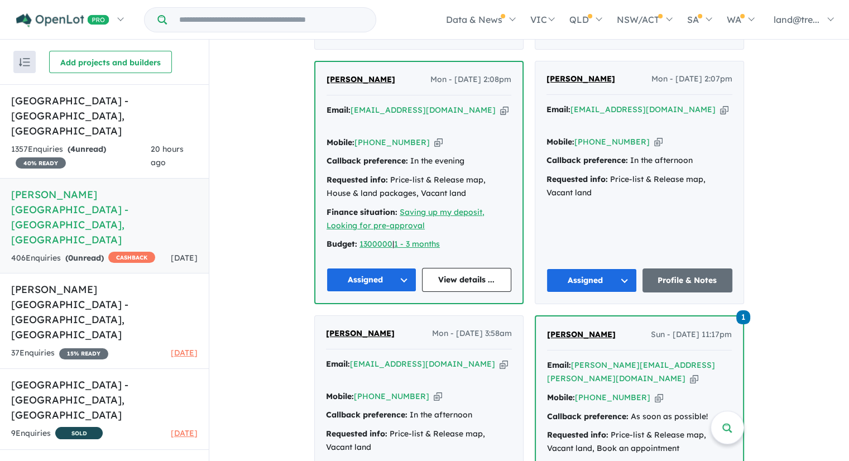
scroll to position [1385, 0]
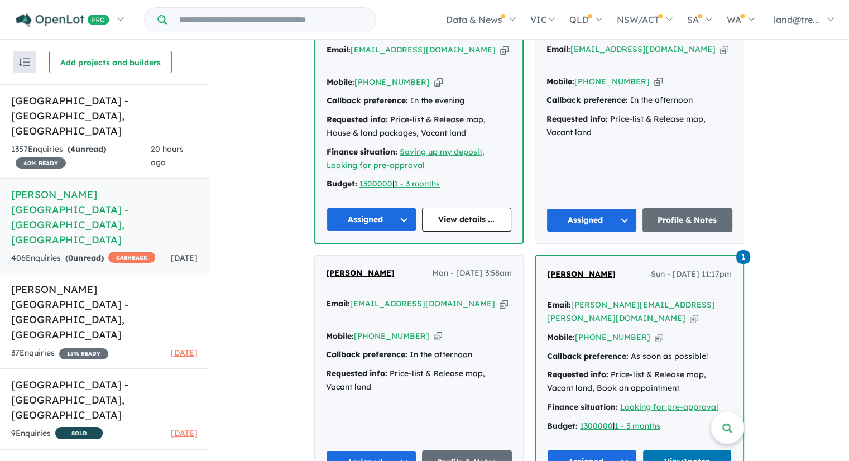
scroll to position [1552, 0]
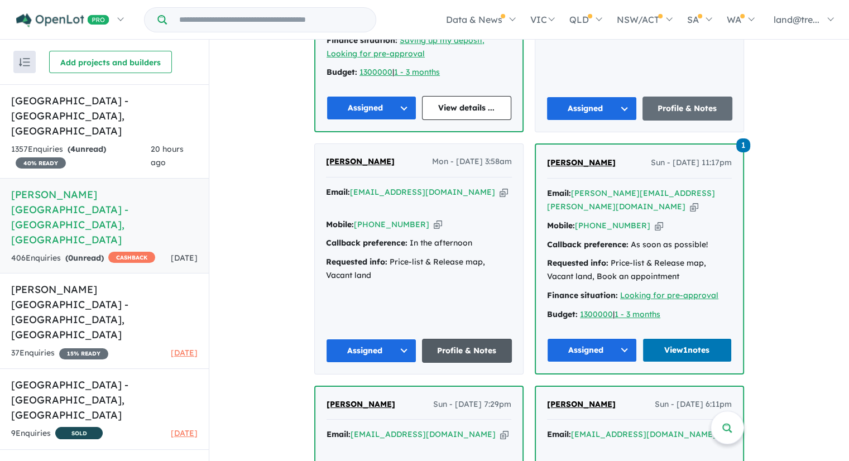
click at [453, 339] on link "Profile & Notes" at bounding box center [467, 351] width 90 height 24
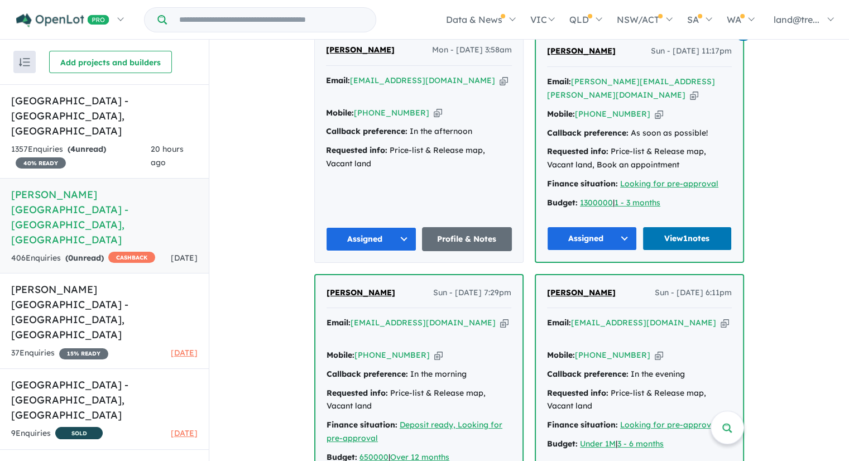
scroll to position [1720, 0]
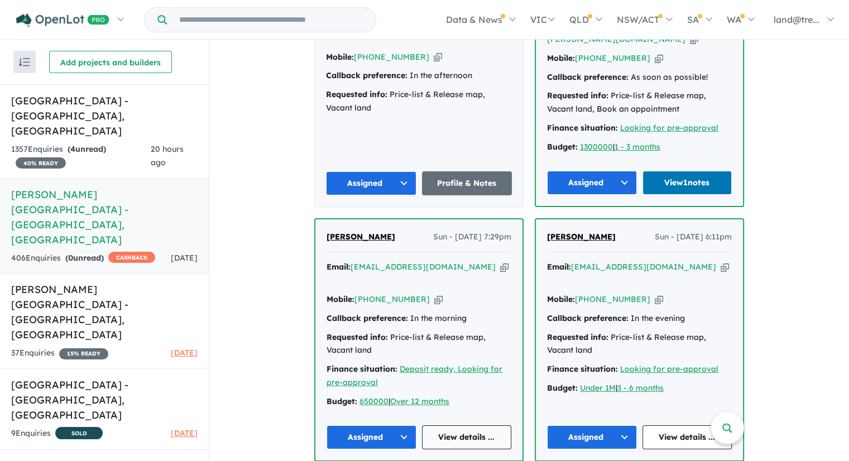
click at [452, 425] on link "View details ..." at bounding box center [467, 437] width 90 height 24
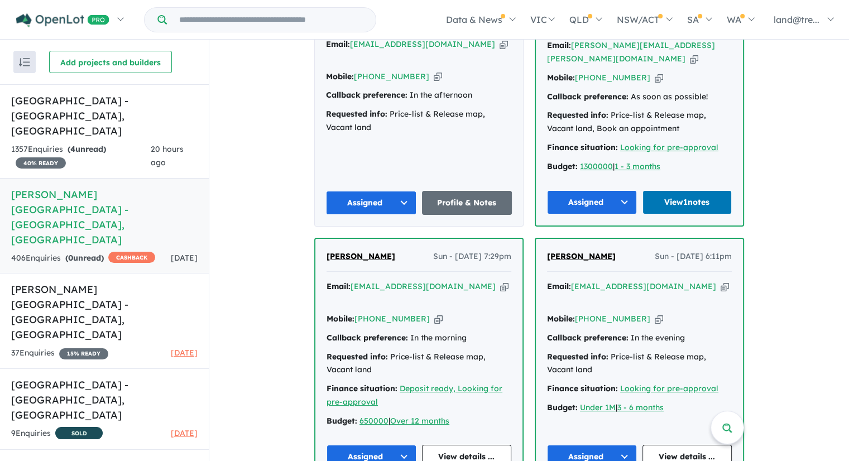
scroll to position [1831, 0]
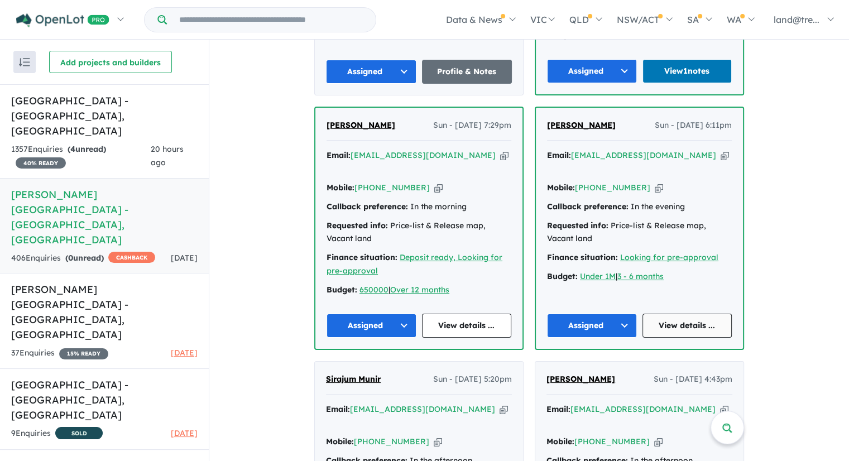
click at [677, 314] on link "View details ..." at bounding box center [688, 326] width 90 height 24
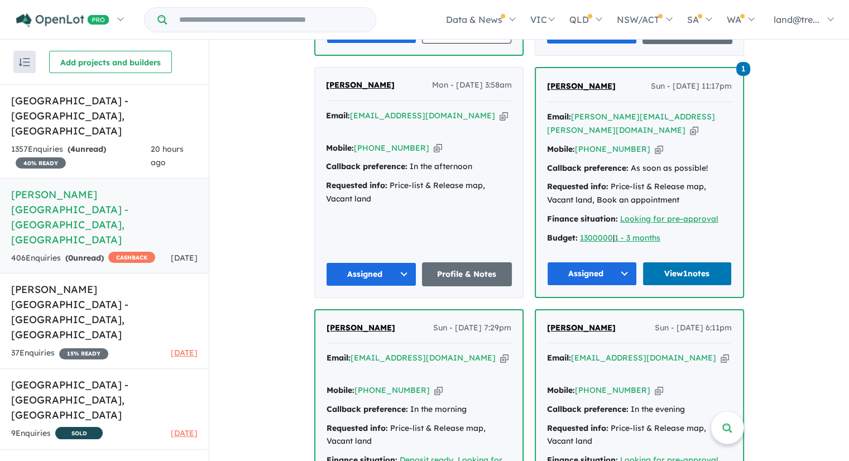
scroll to position [1608, 0]
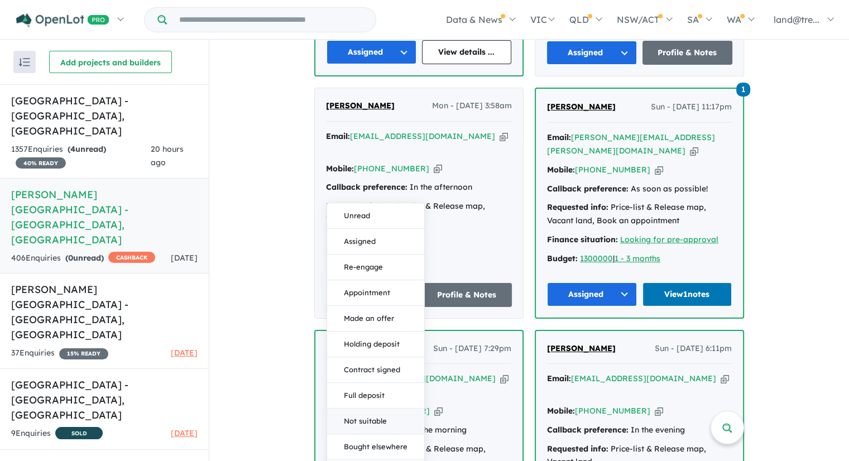
click at [357, 408] on button "Not suitable" at bounding box center [375, 421] width 97 height 26
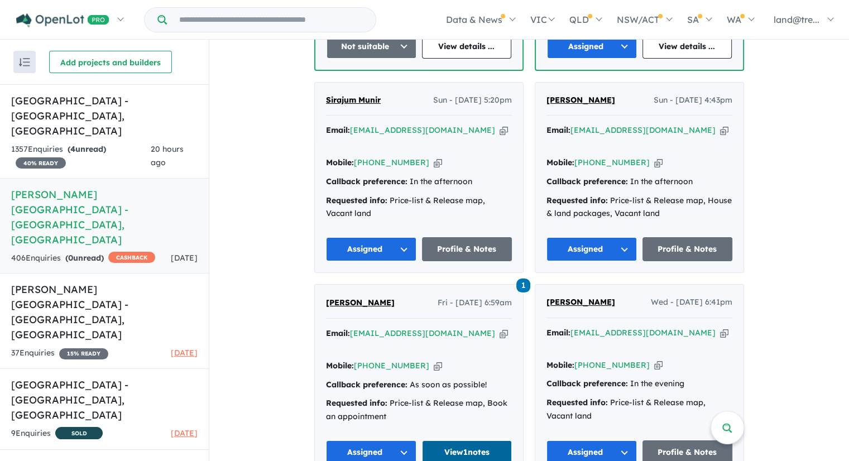
scroll to position [2167, 0]
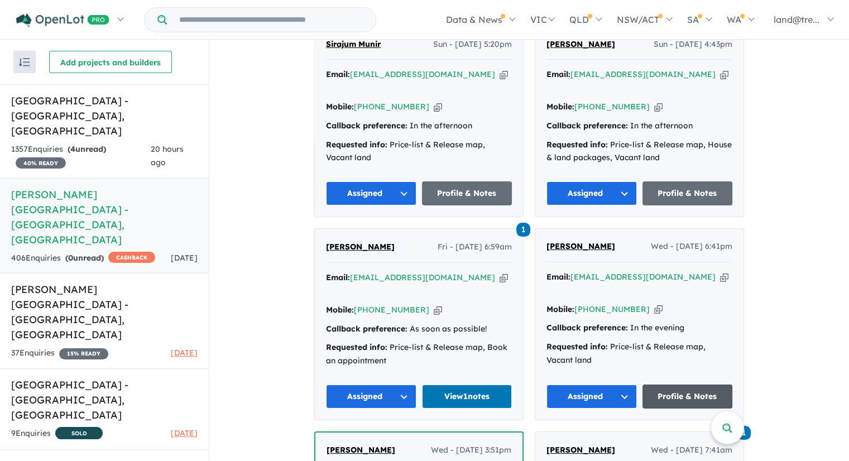
click at [677, 385] on link "Profile & Notes" at bounding box center [688, 397] width 90 height 24
click at [457, 385] on link "View 1 notes" at bounding box center [467, 397] width 90 height 24
click at [467, 385] on link "View 1 notes" at bounding box center [467, 397] width 90 height 24
click at [462, 385] on link "View 1 notes" at bounding box center [467, 397] width 90 height 24
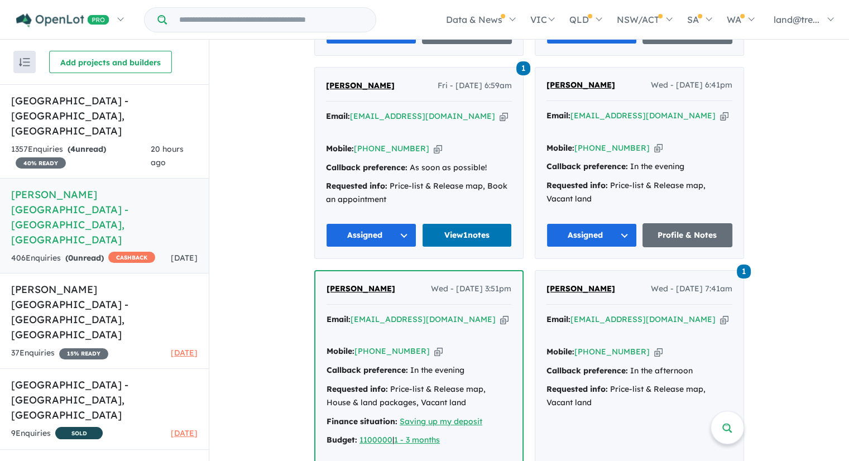
scroll to position [2334, 0]
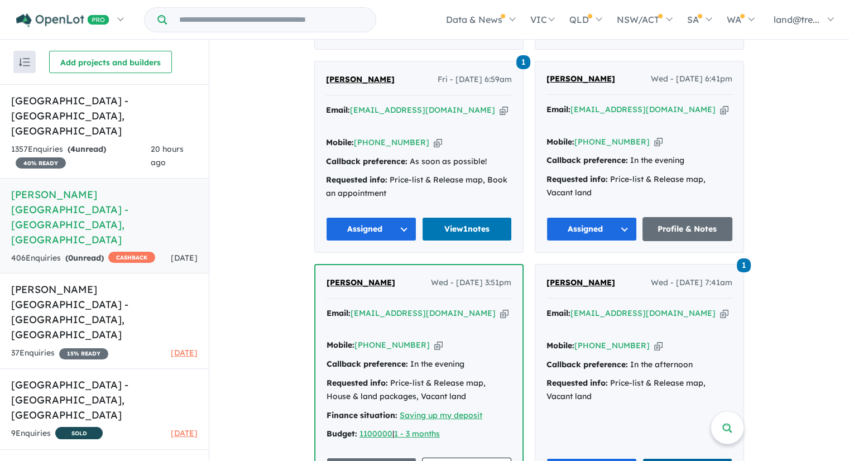
click at [685, 458] on link "View 1 notes" at bounding box center [688, 470] width 90 height 24
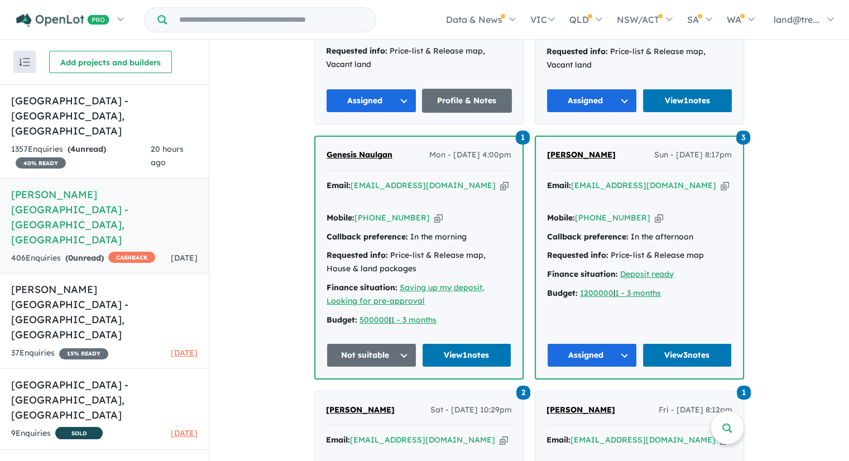
scroll to position [3339, 0]
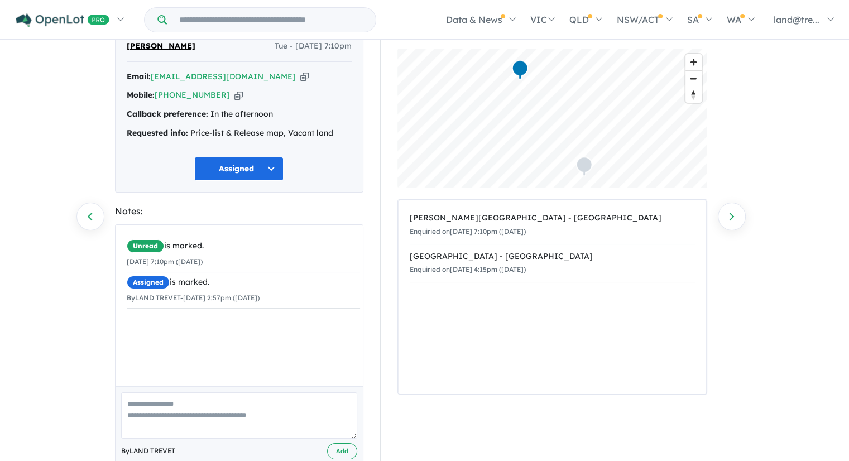
scroll to position [75, 0]
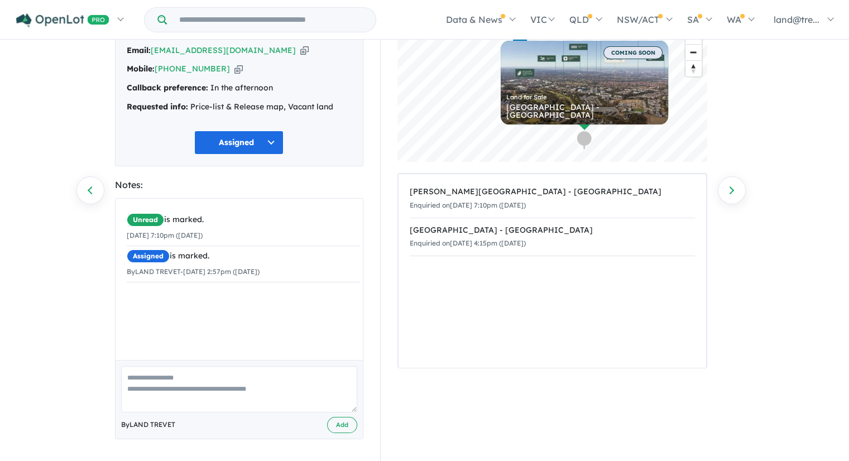
click at [208, 380] on textarea at bounding box center [239, 389] width 236 height 46
paste textarea "**********"
click at [145, 389] on textarea "**********" at bounding box center [239, 389] width 236 height 46
drag, startPoint x: 125, startPoint y: 374, endPoint x: 250, endPoint y: 399, distance: 127.6
click at [250, 399] on textarea "**********" at bounding box center [239, 389] width 236 height 46
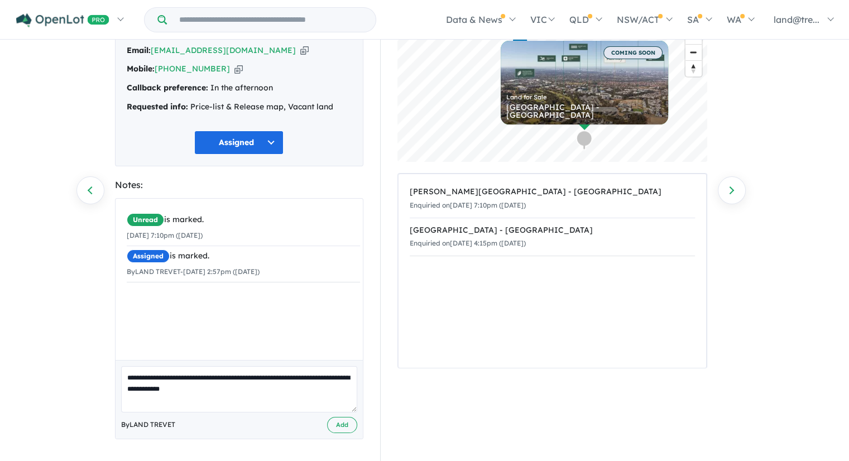
drag, startPoint x: 266, startPoint y: 398, endPoint x: 304, endPoint y: 415, distance: 41.5
click at [266, 398] on textarea "**********" at bounding box center [239, 389] width 236 height 46
click at [289, 400] on textarea "**********" at bounding box center [239, 389] width 236 height 46
type textarea "**********"
click at [342, 428] on button "Add" at bounding box center [342, 425] width 30 height 16
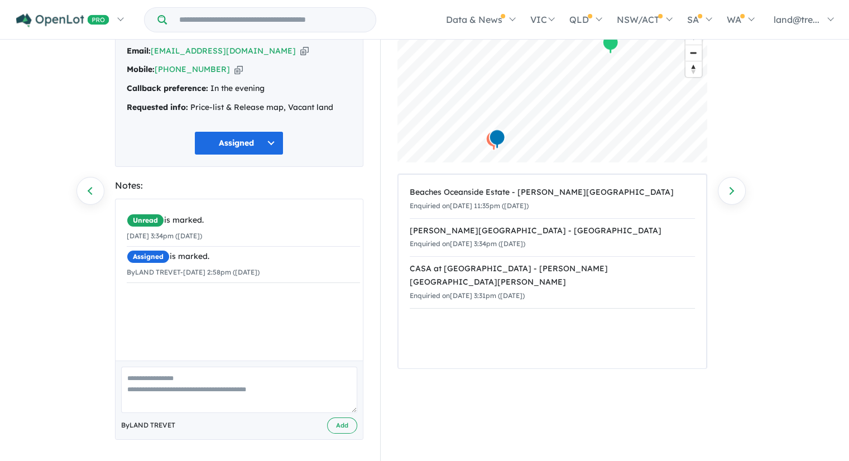
scroll to position [75, 0]
click at [206, 383] on textarea at bounding box center [239, 389] width 236 height 46
paste textarea "**********"
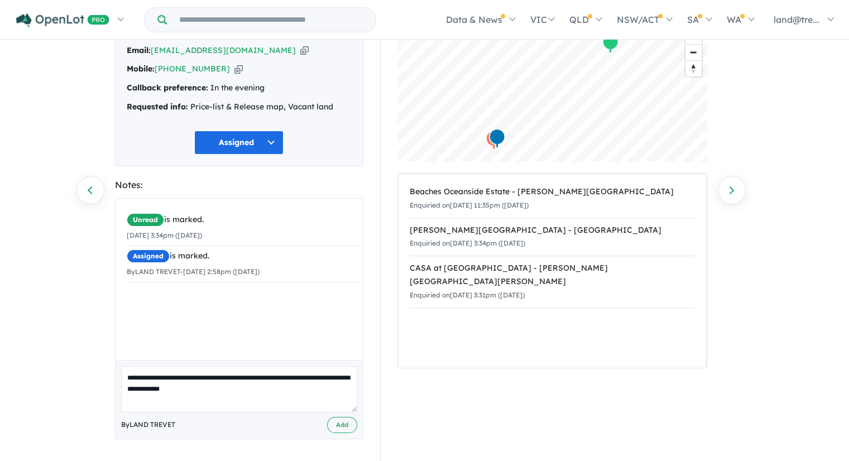
drag, startPoint x: 147, startPoint y: 377, endPoint x: 204, endPoint y: 375, distance: 57.0
click at [204, 375] on textarea "**********" at bounding box center [239, 389] width 236 height 46
type textarea "**********"
click at [346, 427] on button "Add" at bounding box center [342, 425] width 30 height 16
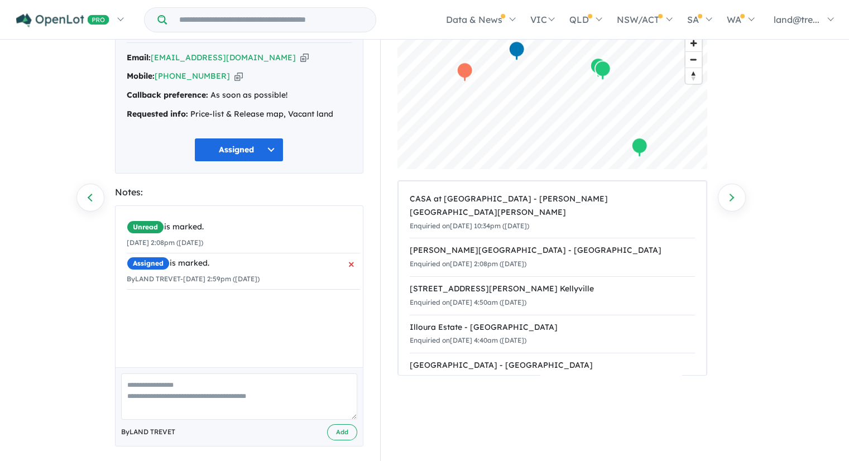
scroll to position [75, 0]
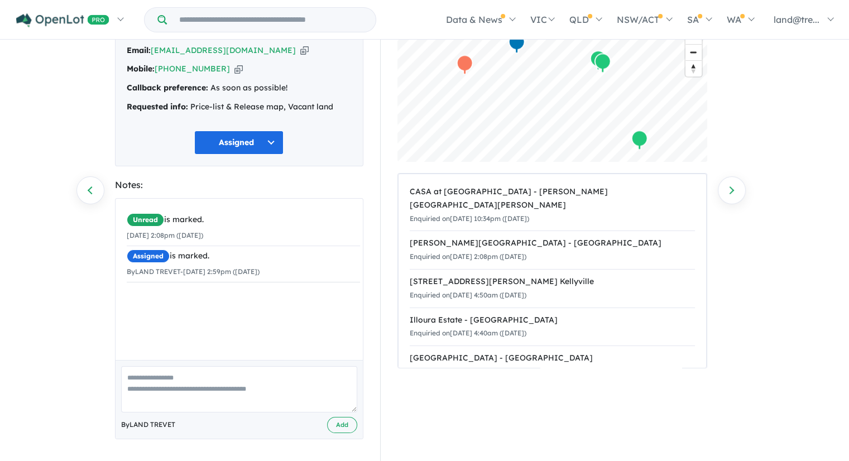
click at [169, 380] on textarea at bounding box center [239, 389] width 236 height 46
paste textarea "**********"
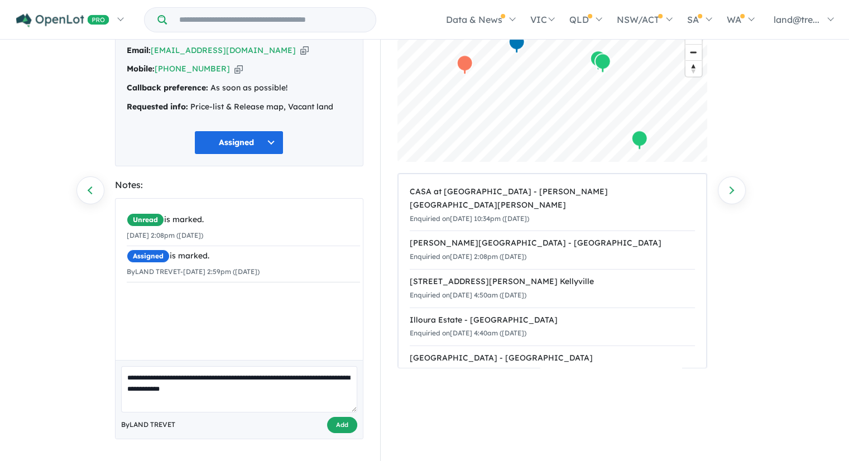
type textarea "**********"
click at [342, 423] on button "Add" at bounding box center [342, 425] width 30 height 16
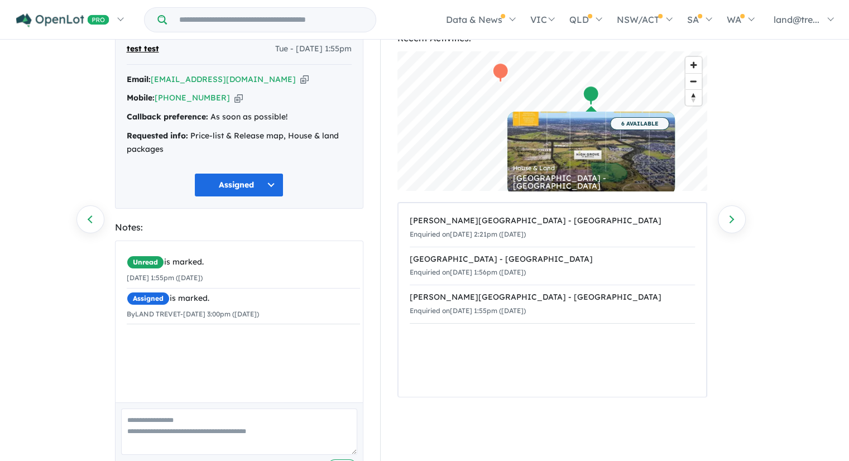
scroll to position [89, 0]
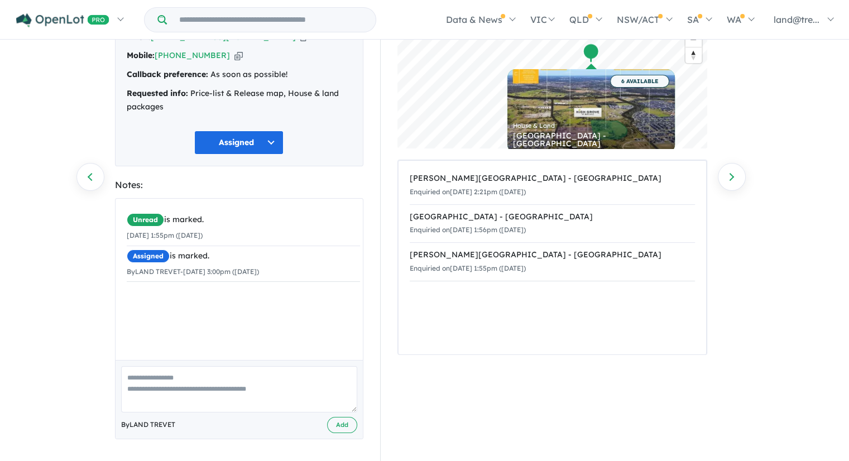
click at [211, 375] on textarea at bounding box center [239, 389] width 236 height 46
paste textarea "**********"
click at [211, 376] on textarea "**********" at bounding box center [239, 389] width 236 height 46
click at [320, 391] on textarea "**********" at bounding box center [239, 389] width 236 height 46
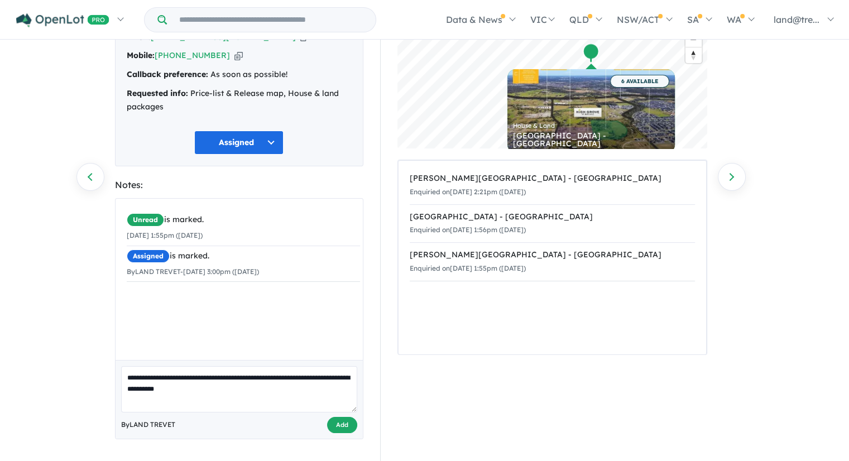
type textarea "**********"
click at [348, 425] on button "Add" at bounding box center [342, 425] width 30 height 16
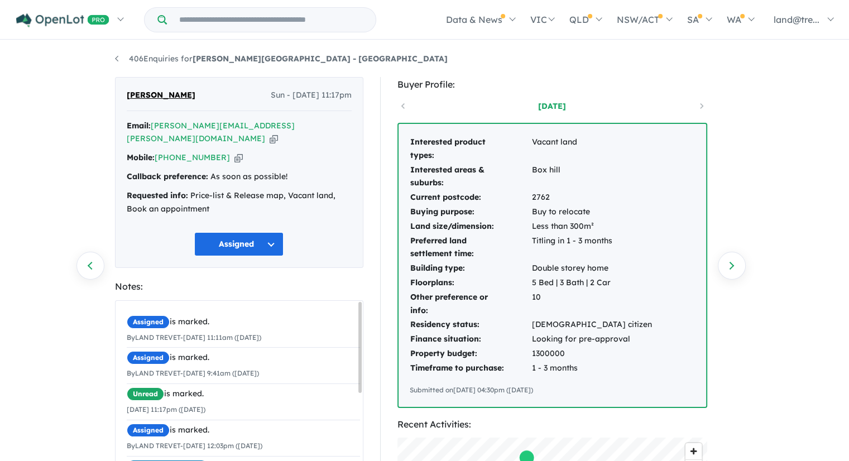
scroll to position [279, 0]
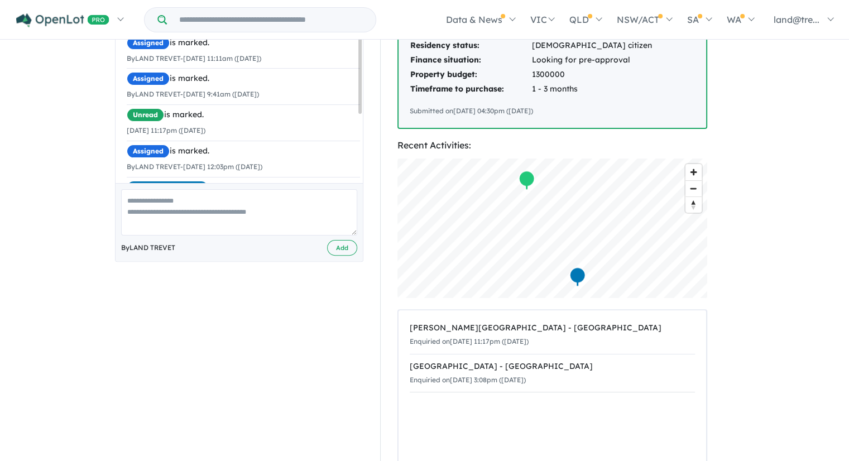
click at [275, 189] on textarea at bounding box center [239, 212] width 236 height 46
click at [208, 198] on textarea "**********" at bounding box center [239, 212] width 236 height 46
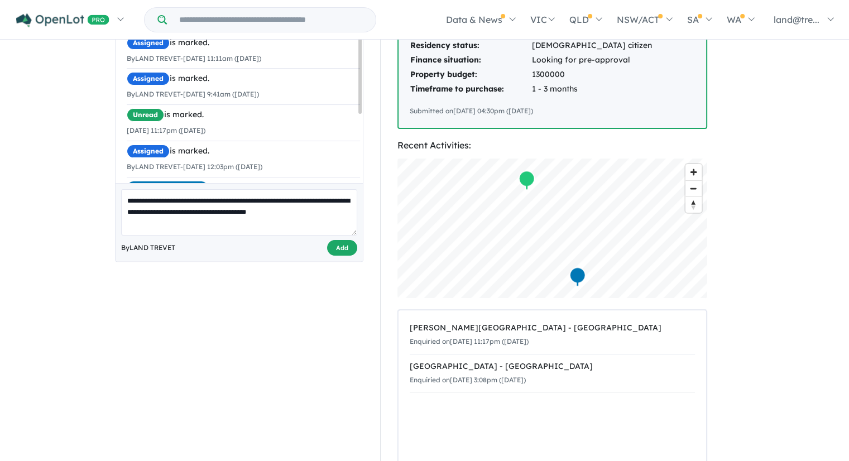
type textarea "**********"
click at [348, 240] on button "Add" at bounding box center [342, 248] width 30 height 16
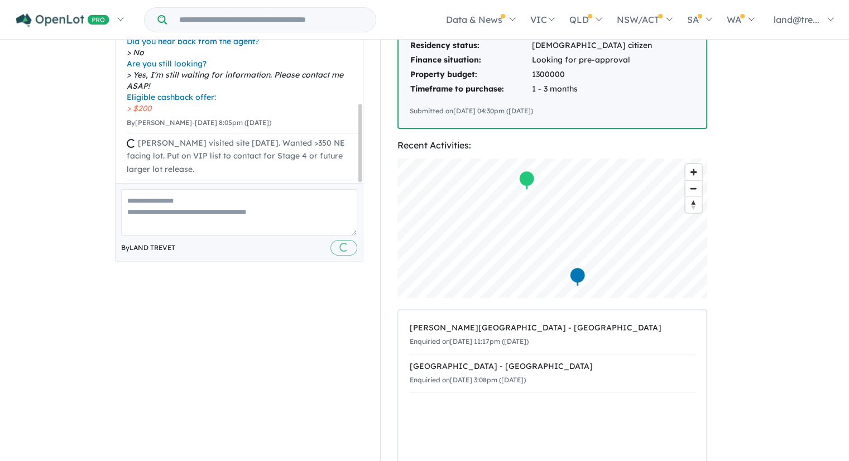
scroll to position [122, 0]
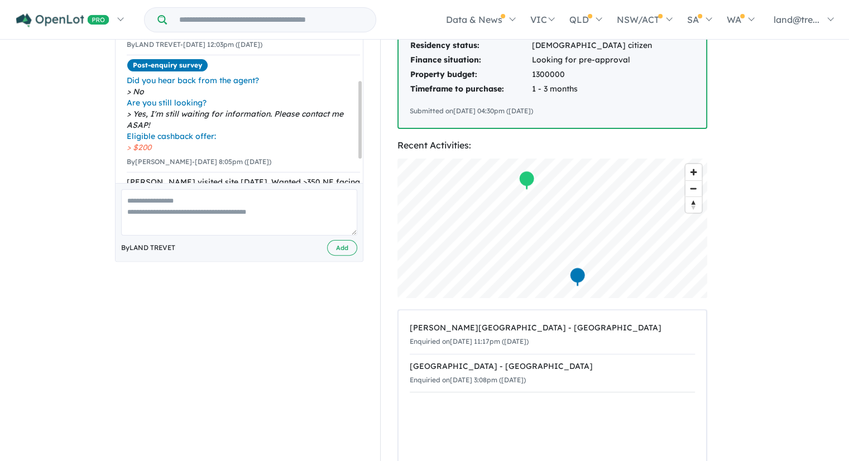
click at [242, 278] on div "SHALLU SHARMA Sun - 28/09/2025, 11:17pm Email: shallu.bahl@gmail.com Copied! Mo…" at bounding box center [239, 160] width 265 height 724
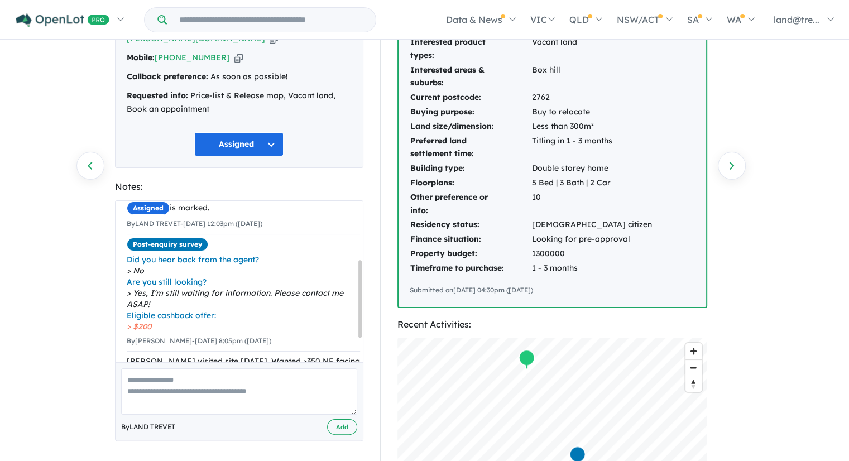
scroll to position [0, 0]
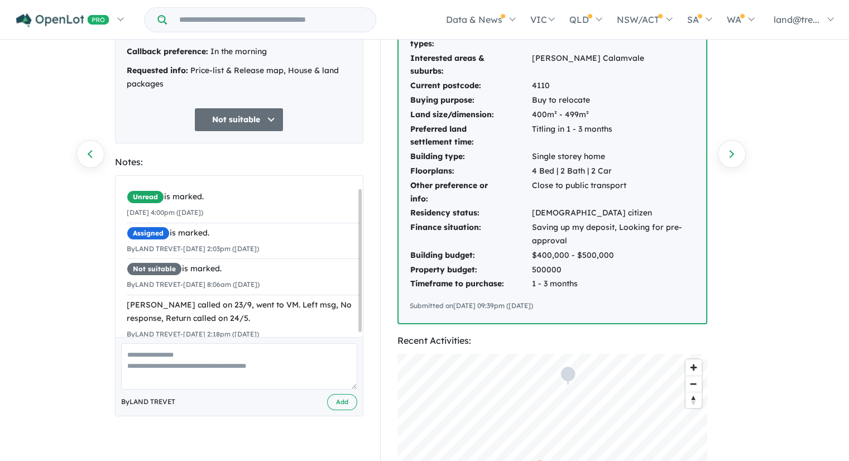
scroll to position [18, 0]
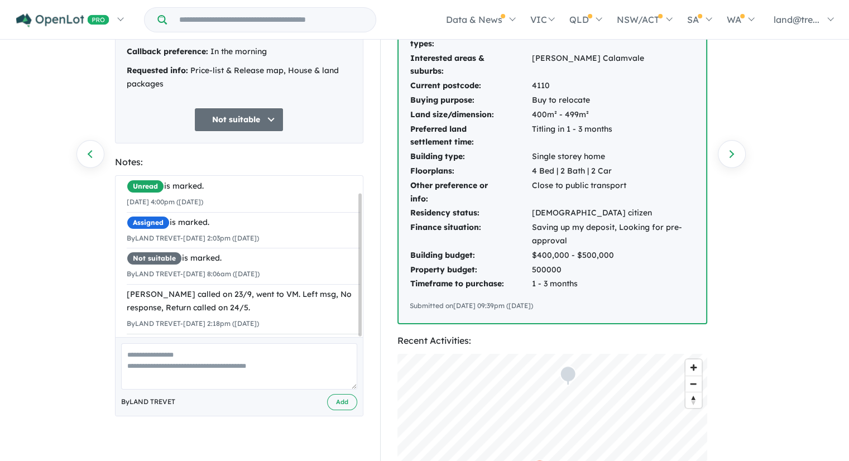
drag, startPoint x: 359, startPoint y: 304, endPoint x: 353, endPoint y: 348, distance: 43.9
click at [353, 348] on div "Unread is marked. [DATE] 4:00pm ([DATE]) Assigned is marked. By LAND TREVET - […" at bounding box center [239, 295] width 248 height 241
click at [205, 350] on textarea at bounding box center [239, 366] width 236 height 46
paste textarea "**********"
click at [166, 353] on textarea "**********" at bounding box center [239, 366] width 236 height 46
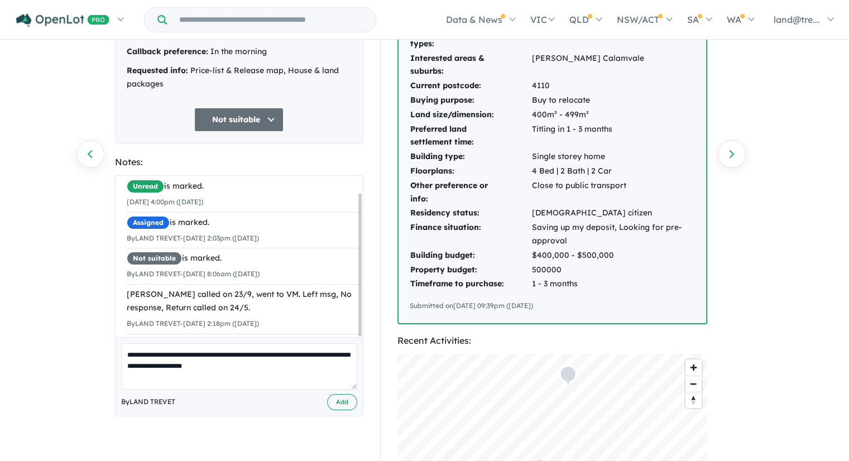
click at [237, 356] on textarea "**********" at bounding box center [239, 366] width 236 height 46
type textarea "**********"
click at [336, 403] on button "Add" at bounding box center [342, 402] width 30 height 16
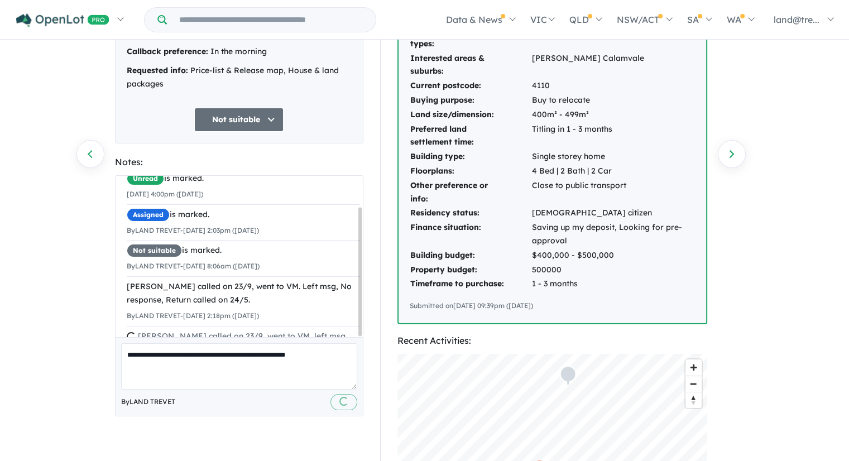
scroll to position [39, 0]
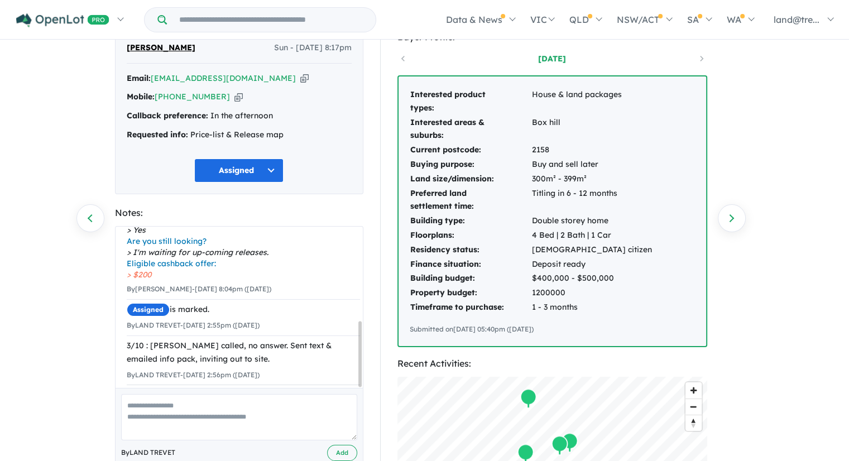
scroll to position [168, 0]
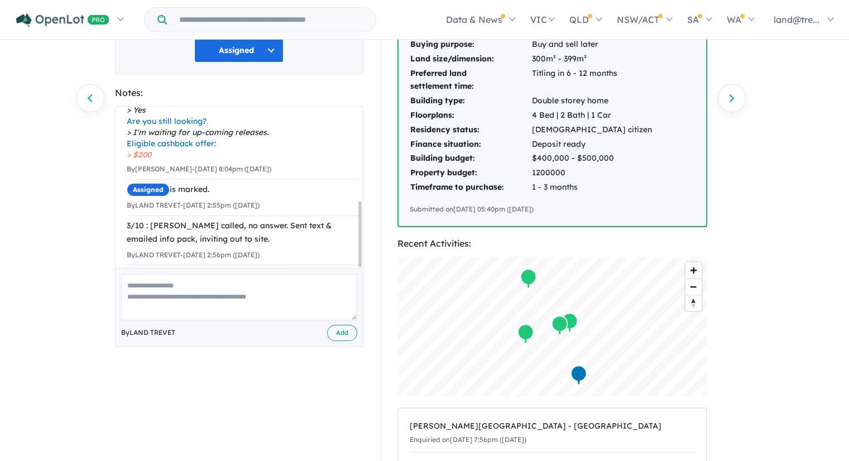
click at [307, 288] on textarea at bounding box center [239, 297] width 236 height 46
type textarea "**********"
click at [343, 338] on button "Add" at bounding box center [342, 333] width 30 height 16
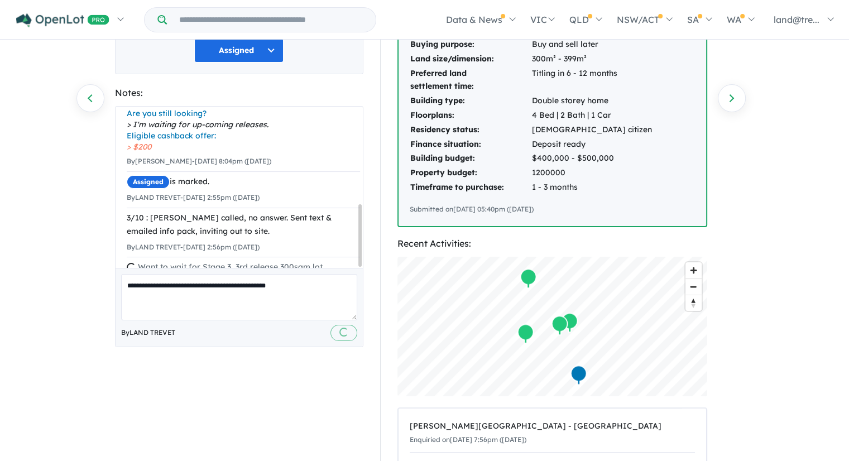
scroll to position [250, 0]
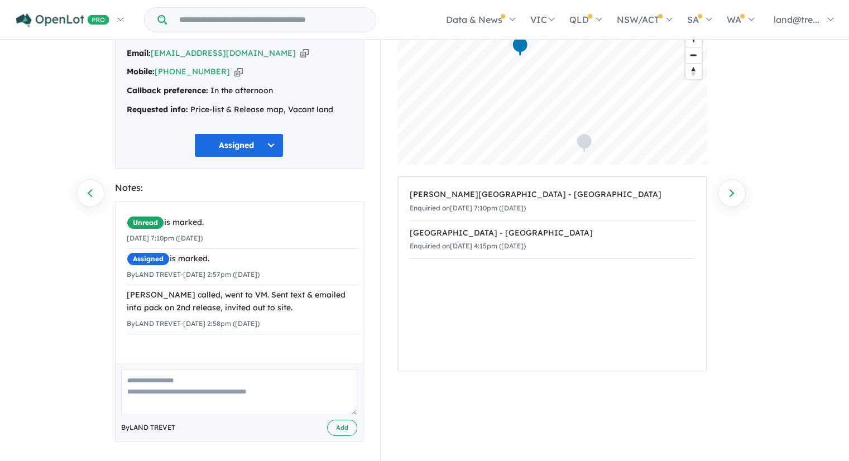
scroll to position [75, 0]
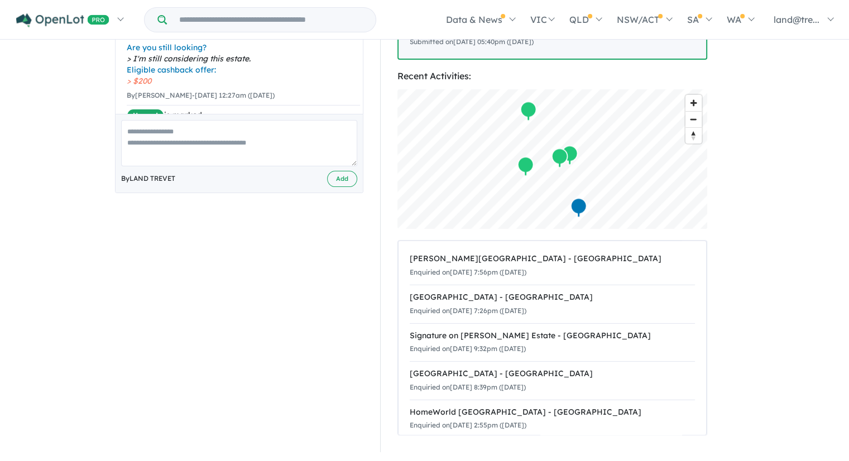
scroll to position [223, 0]
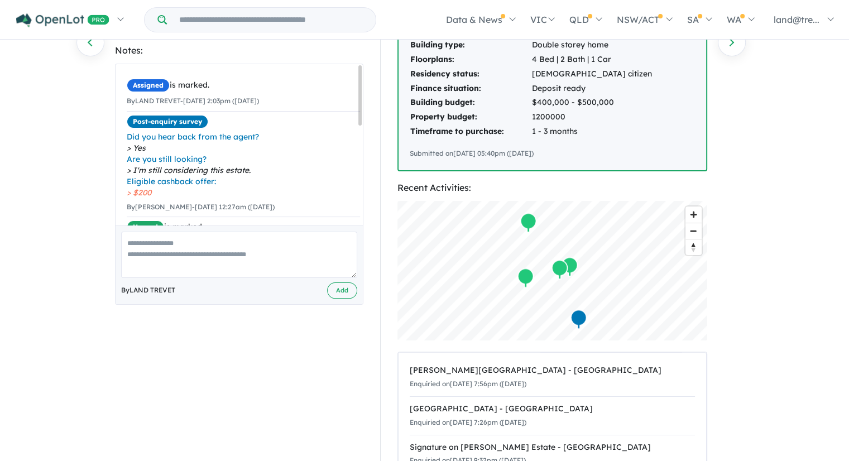
click at [270, 247] on textarea at bounding box center [239, 255] width 236 height 46
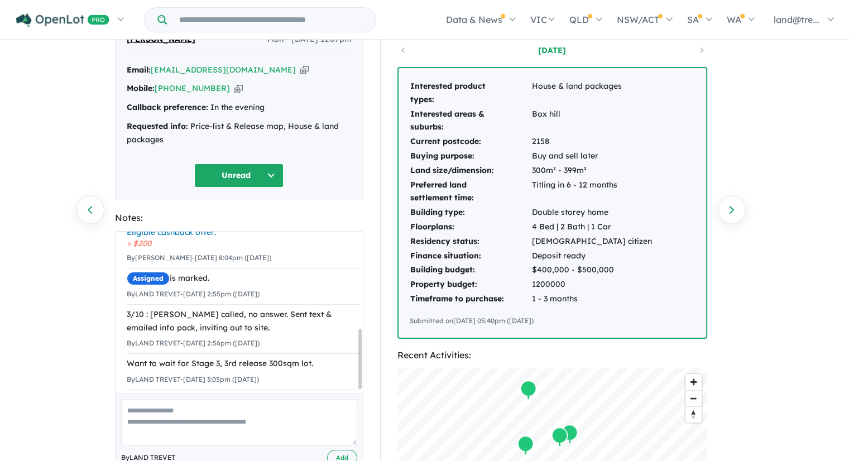
scroll to position [266, 0]
drag, startPoint x: 359, startPoint y: 286, endPoint x: 351, endPoint y: 394, distance: 107.5
click at [351, 394] on div "Assigned is marked. By LAND TREVET - [DATE] 2:03pm ([DATE]) × Post-enquiry surv…" at bounding box center [239, 351] width 248 height 241
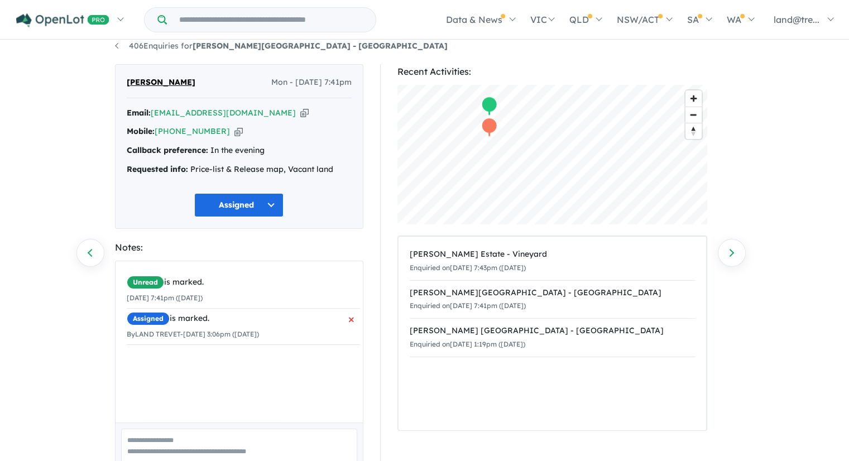
scroll to position [75, 0]
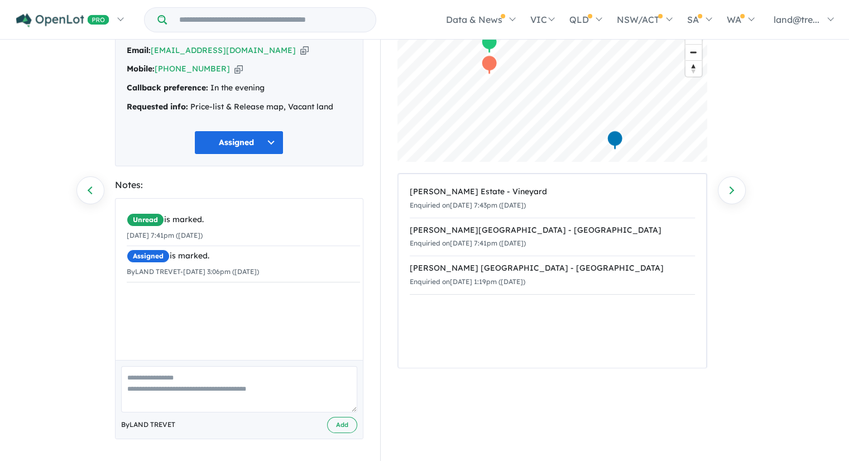
click at [237, 376] on textarea at bounding box center [239, 389] width 236 height 46
paste textarea "**********"
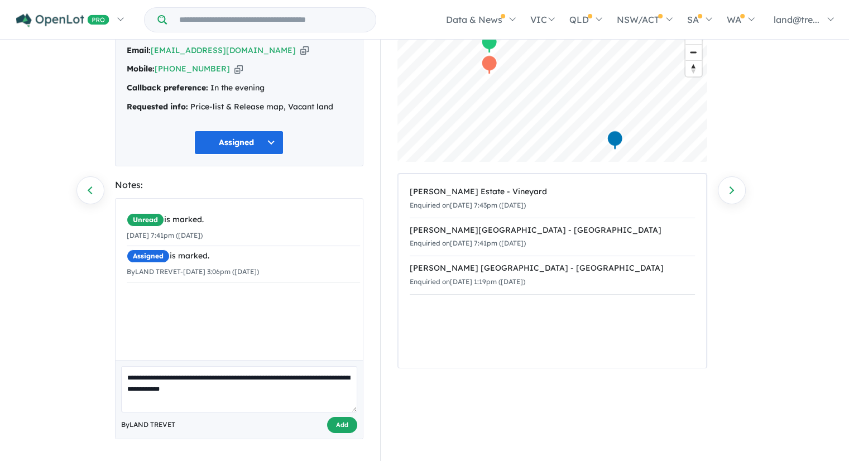
type textarea "**********"
click at [341, 427] on button "Add" at bounding box center [342, 425] width 30 height 16
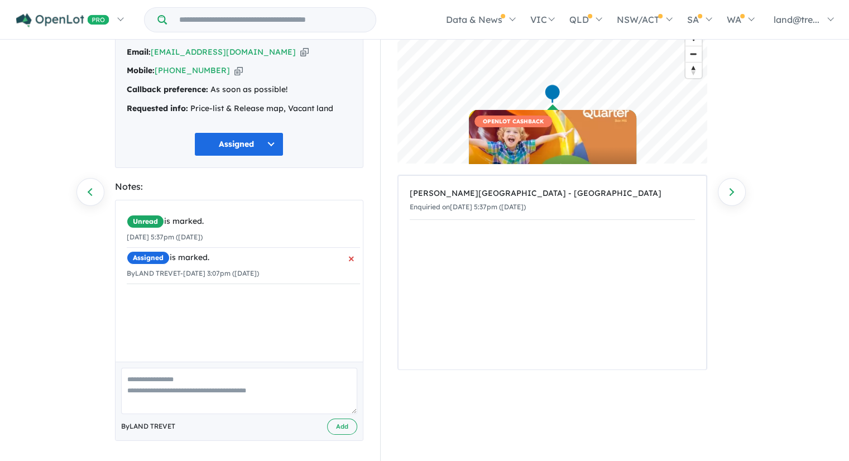
scroll to position [75, 0]
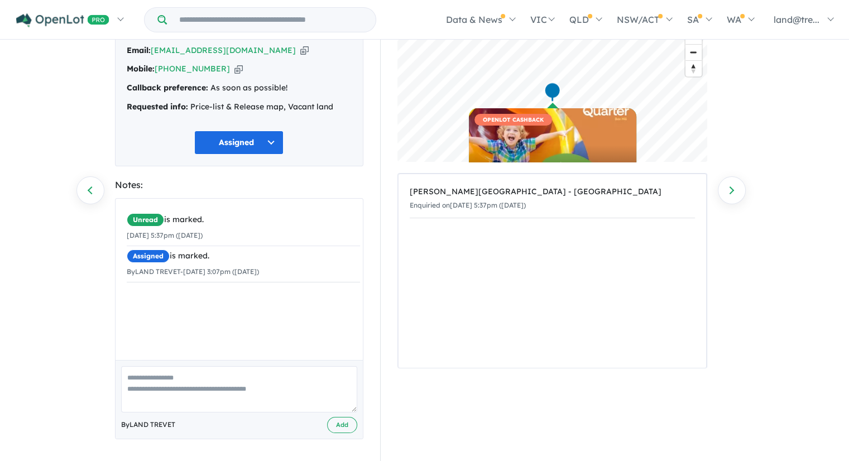
click at [194, 374] on textarea at bounding box center [239, 389] width 236 height 46
paste textarea "**********"
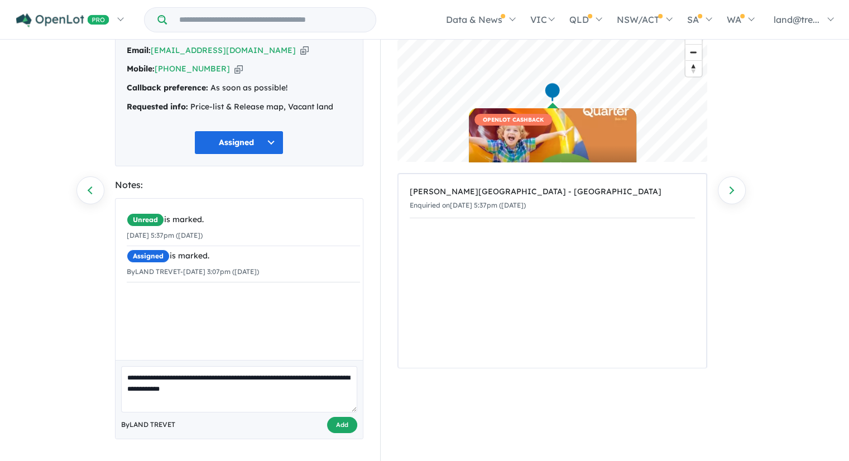
type textarea "**********"
click at [339, 425] on button "Add" at bounding box center [342, 425] width 30 height 16
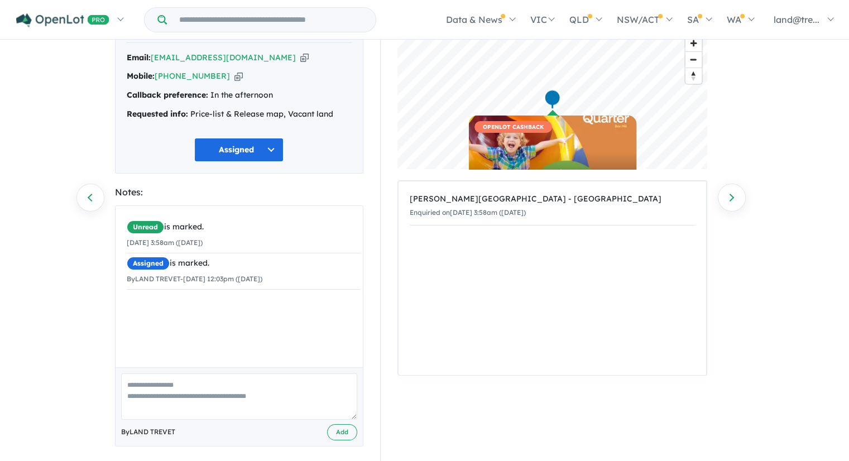
scroll to position [75, 0]
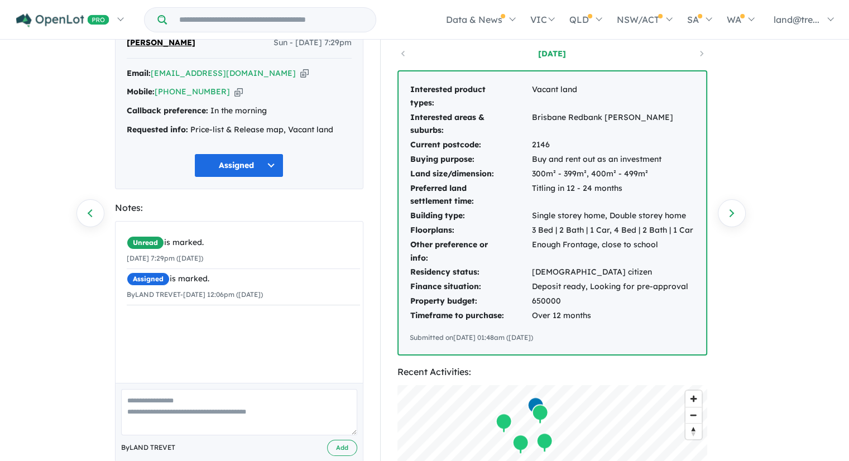
scroll to position [112, 0]
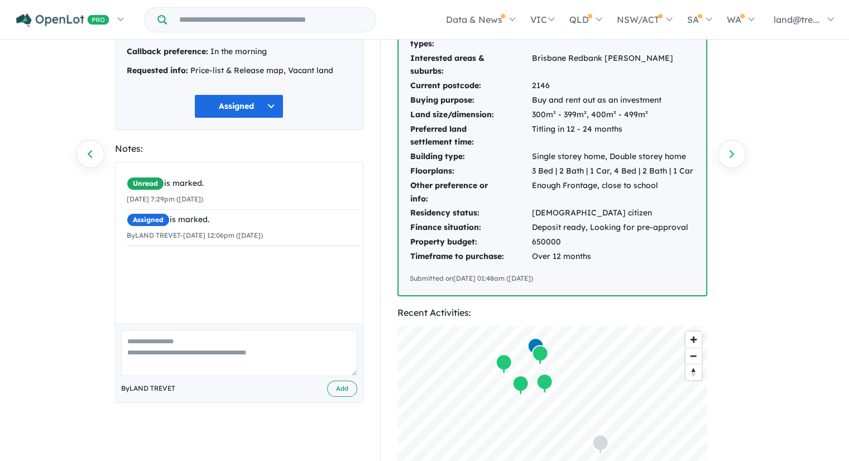
click at [193, 345] on textarea at bounding box center [239, 353] width 236 height 46
type textarea "**********"
click at [345, 390] on button "Add" at bounding box center [342, 389] width 30 height 16
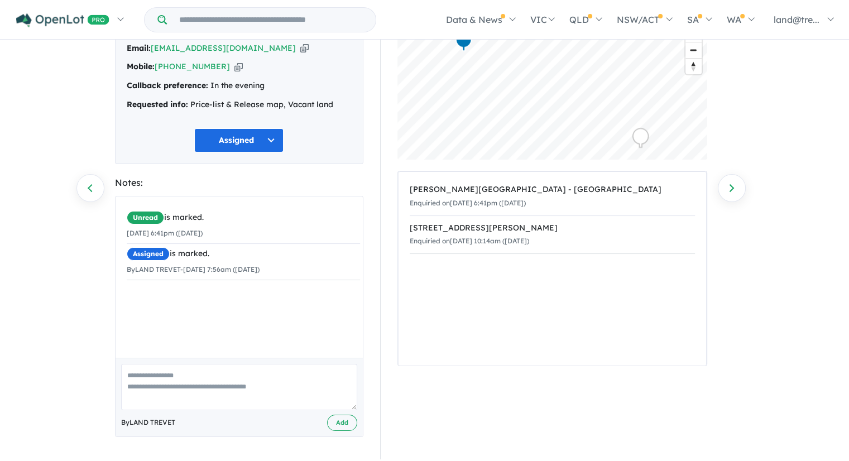
scroll to position [75, 0]
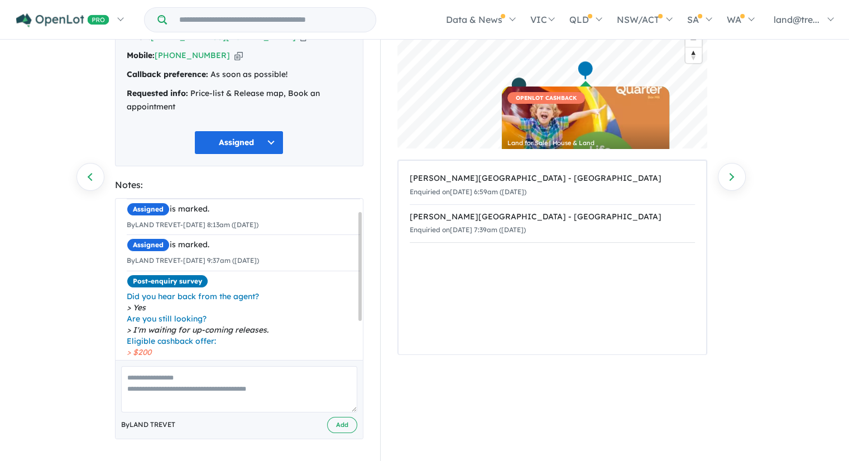
scroll to position [75, 0]
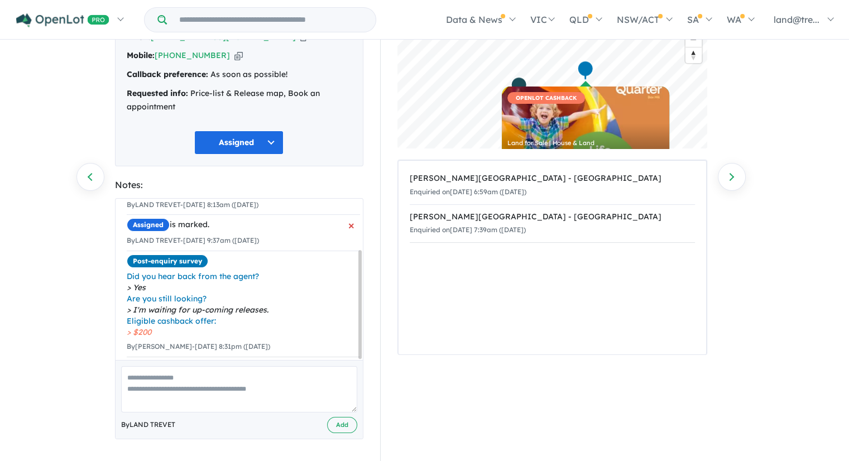
drag, startPoint x: 360, startPoint y: 253, endPoint x: 306, endPoint y: 238, distance: 55.5
click at [362, 329] on div "Unread is marked. 26/09/2025 6:59am (Friday) Assigned is marked. By LAND TREVET…" at bounding box center [239, 279] width 247 height 161
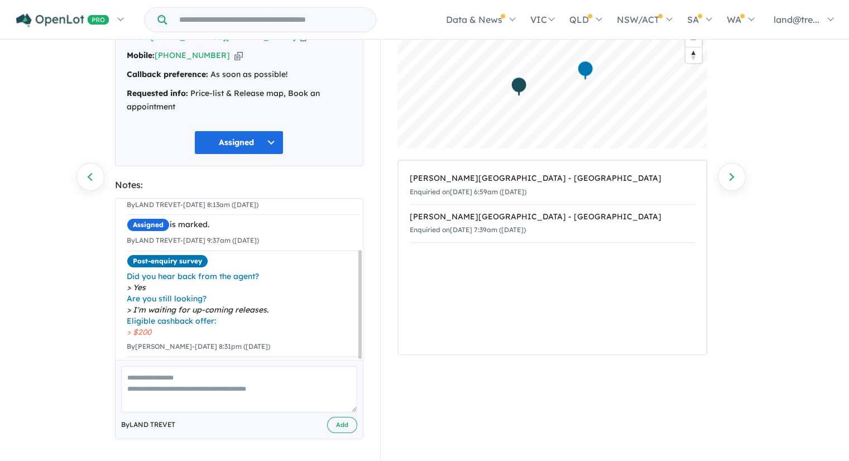
scroll to position [75, 0]
drag, startPoint x: 360, startPoint y: 268, endPoint x: 364, endPoint y: 360, distance: 91.7
click at [362, 361] on div "Unread is marked. 26/09/2025 6:59am (Friday) Assigned is marked. By LAND TREVET…" at bounding box center [239, 318] width 248 height 241
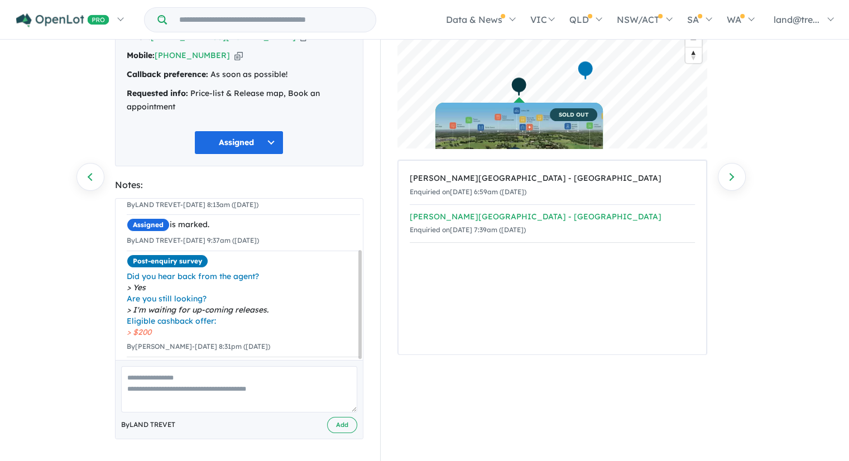
scroll to position [0, 0]
drag, startPoint x: 326, startPoint y: 193, endPoint x: 311, endPoint y: 195, distance: 15.2
click at [326, 193] on section "Notes: Unread is marked. 26/09/2025 6:59am (Friday) Assigned is marked. By LAND…" at bounding box center [239, 309] width 248 height 262
click at [133, 185] on div "Notes:" at bounding box center [239, 185] width 248 height 15
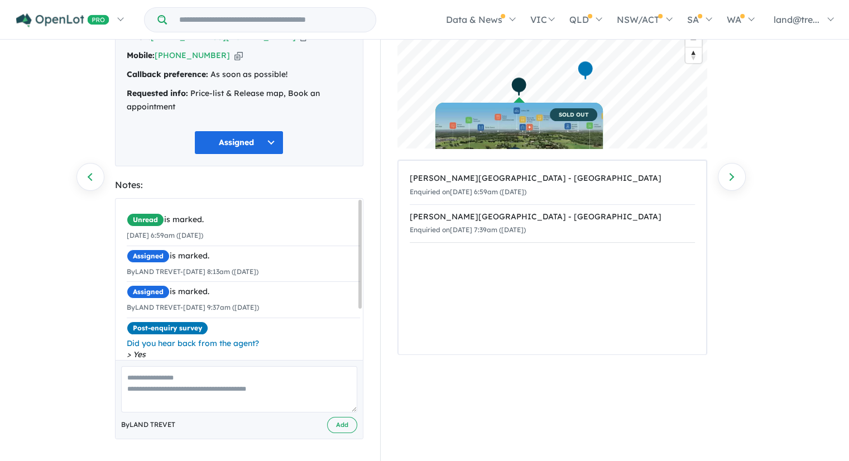
drag, startPoint x: 360, startPoint y: 300, endPoint x: 358, endPoint y: 246, distance: 54.2
click at [358, 246] on div at bounding box center [359, 254] width 3 height 109
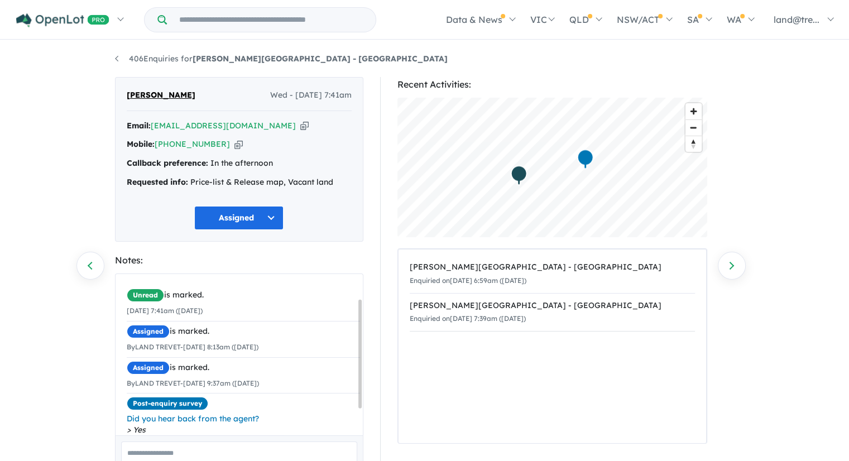
scroll to position [75, 0]
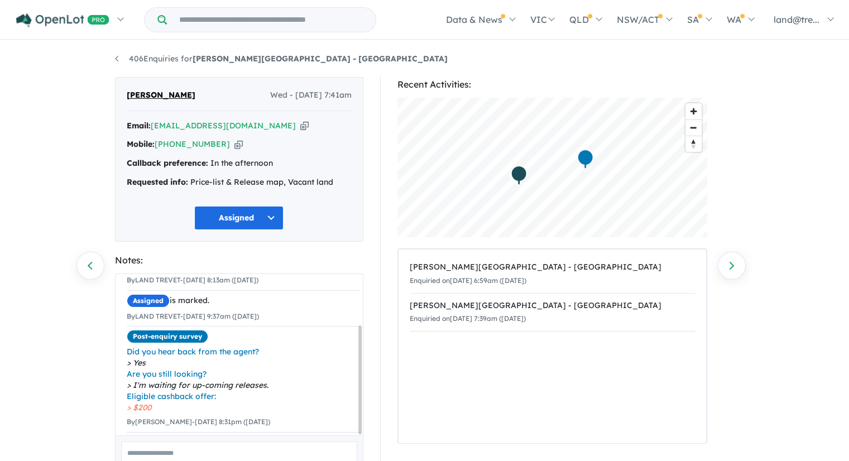
drag, startPoint x: 358, startPoint y: 360, endPoint x: 362, endPoint y: 407, distance: 46.5
click at [349, 411] on div "Unread is marked. [DATE] 7:41am ([DATE]) Assigned is marked. By LAND TREVET - […" at bounding box center [239, 354] width 247 height 161
